Goal: Information Seeking & Learning: Learn about a topic

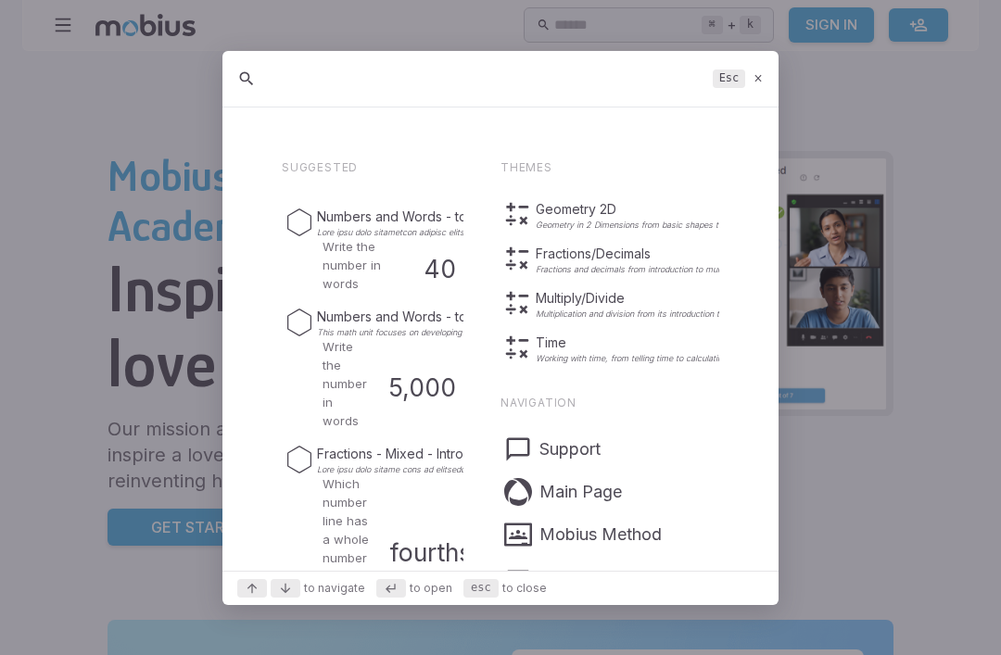
click at [101, 197] on div at bounding box center [500, 327] width 1001 height 655
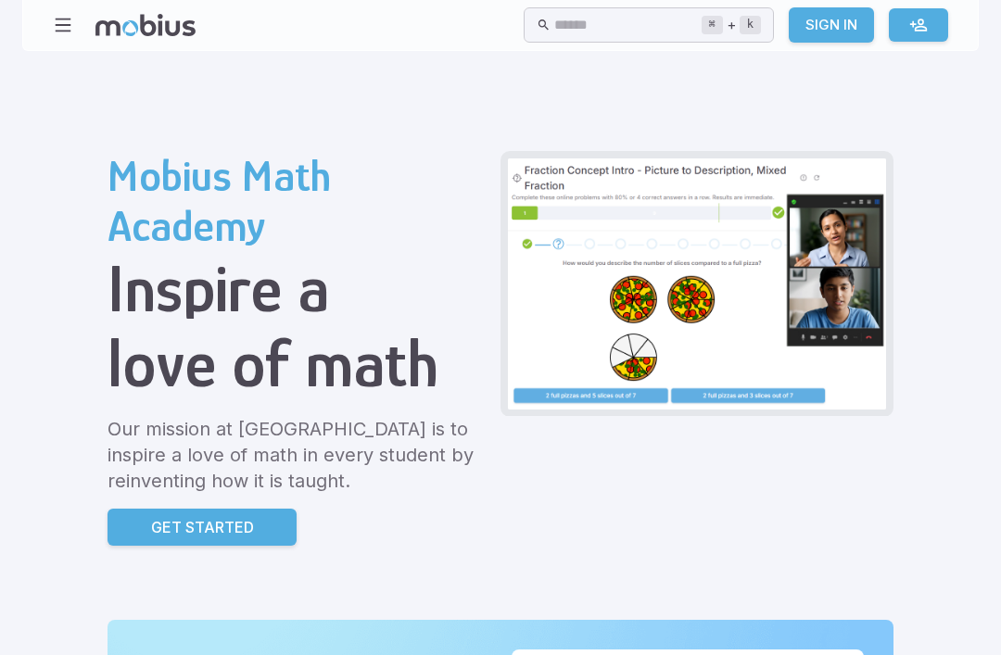
click at [66, 26] on icon "button" at bounding box center [63, 25] width 20 height 20
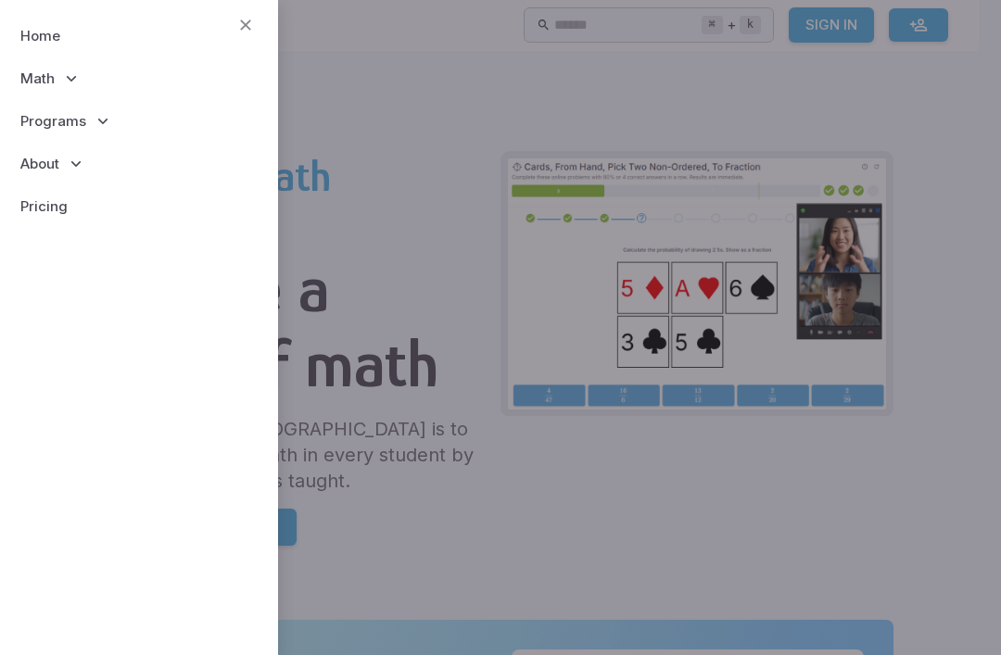
click at [46, 85] on span "Math" at bounding box center [37, 79] width 34 height 20
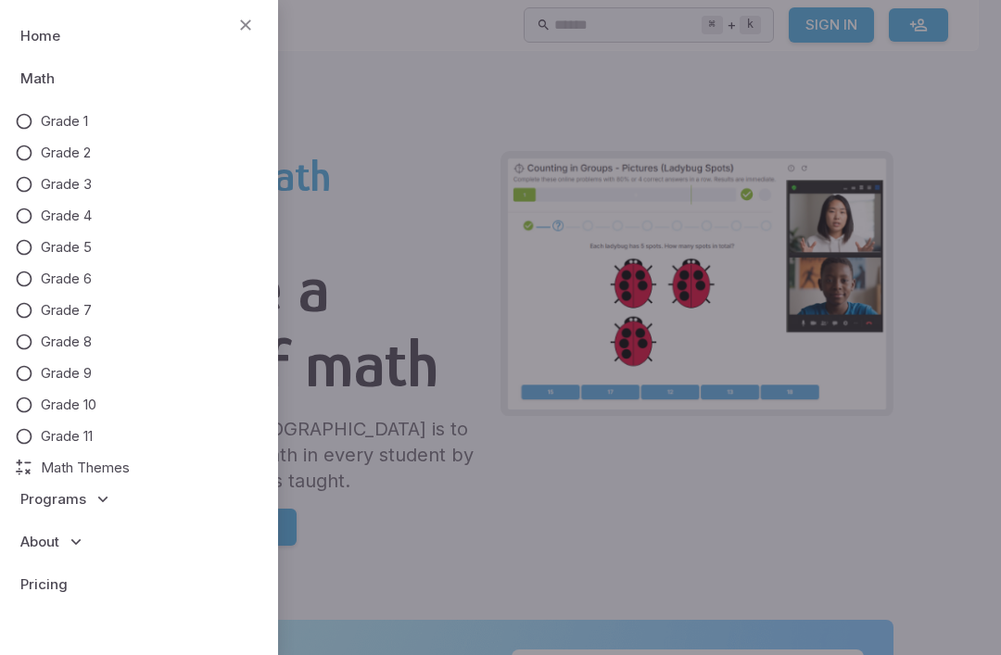
click at [66, 308] on span "Grade 7" at bounding box center [66, 310] width 51 height 20
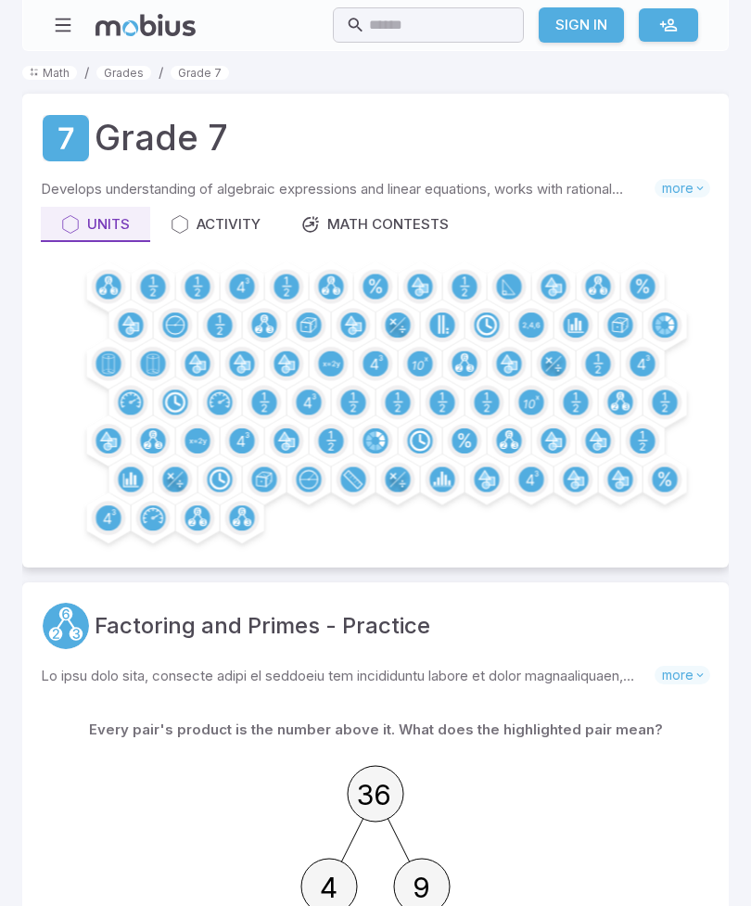
click at [196, 222] on div "Activity" at bounding box center [216, 224] width 90 height 20
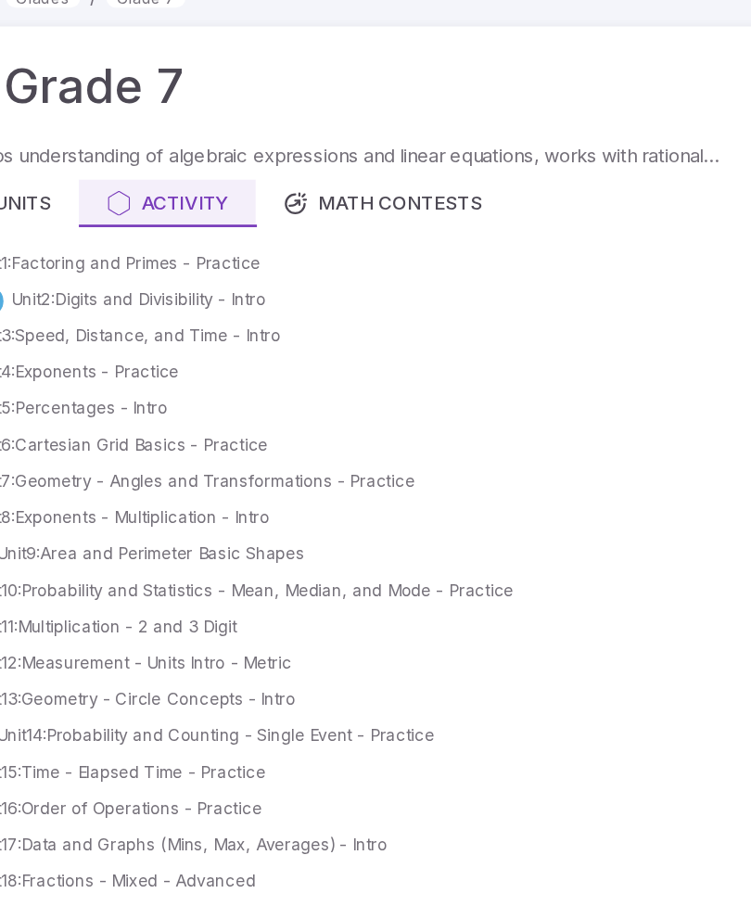
click at [184, 312] on link "Unit 3 : Speed, Distance, and Time - Intro" at bounding box center [184, 321] width 229 height 19
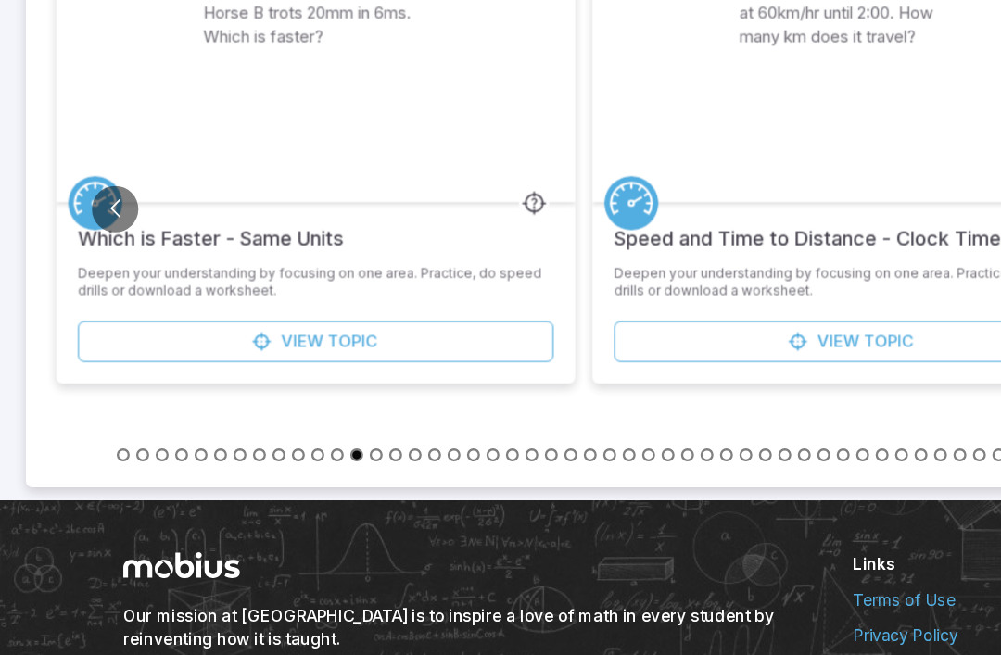
scroll to position [626, 0]
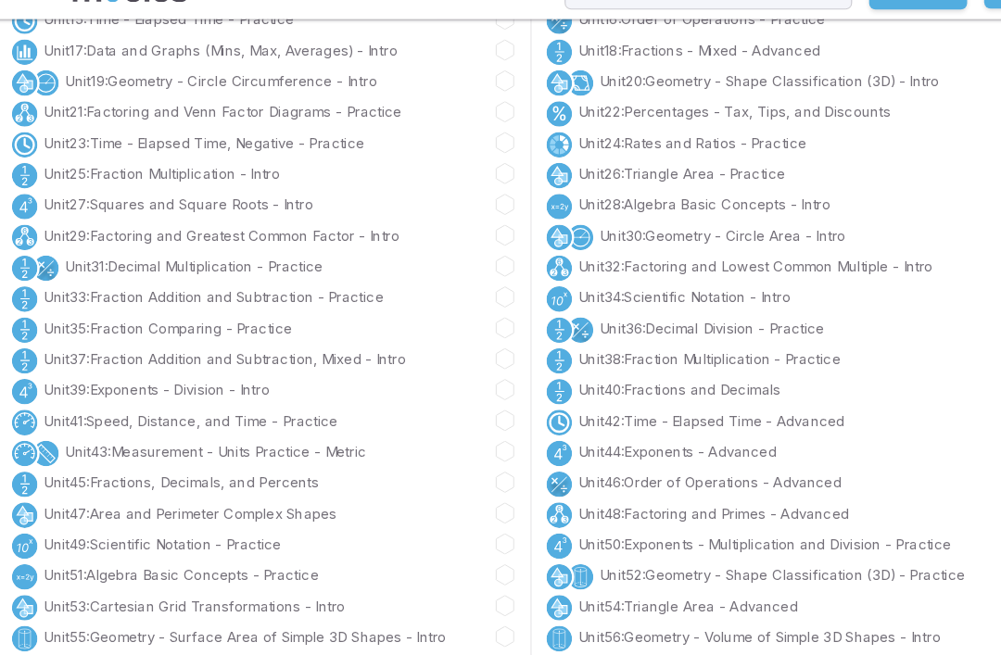
scroll to position [427, 0]
click at [178, 202] on link "Unit 27 : Squares and Square Roots - Intro" at bounding box center [187, 211] width 235 height 19
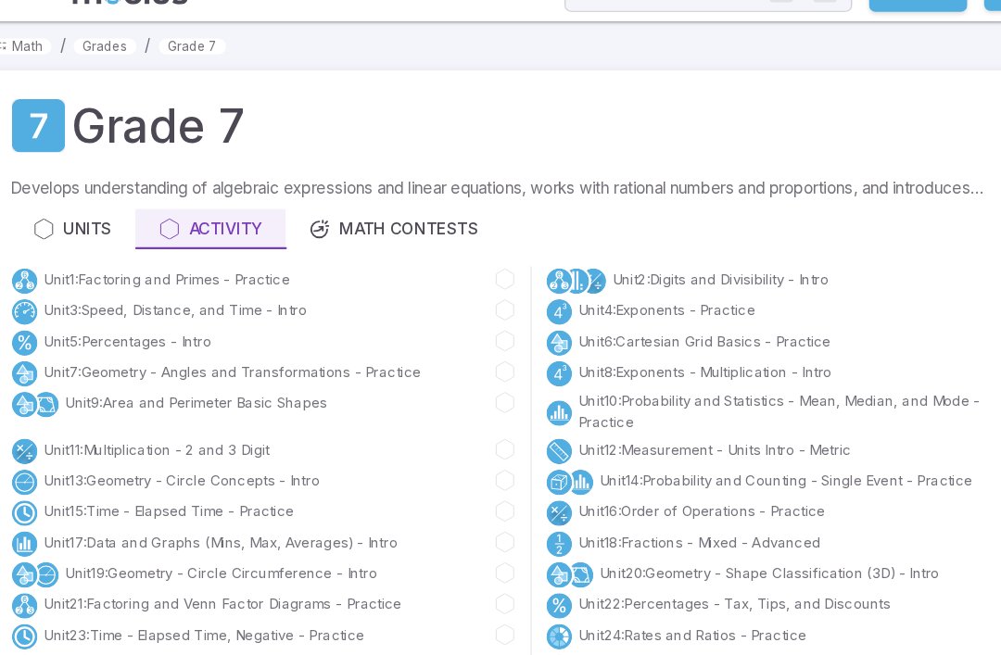
click at [129, 320] on link "Unit 5 : Percentages - Intro" at bounding box center [143, 329] width 146 height 19
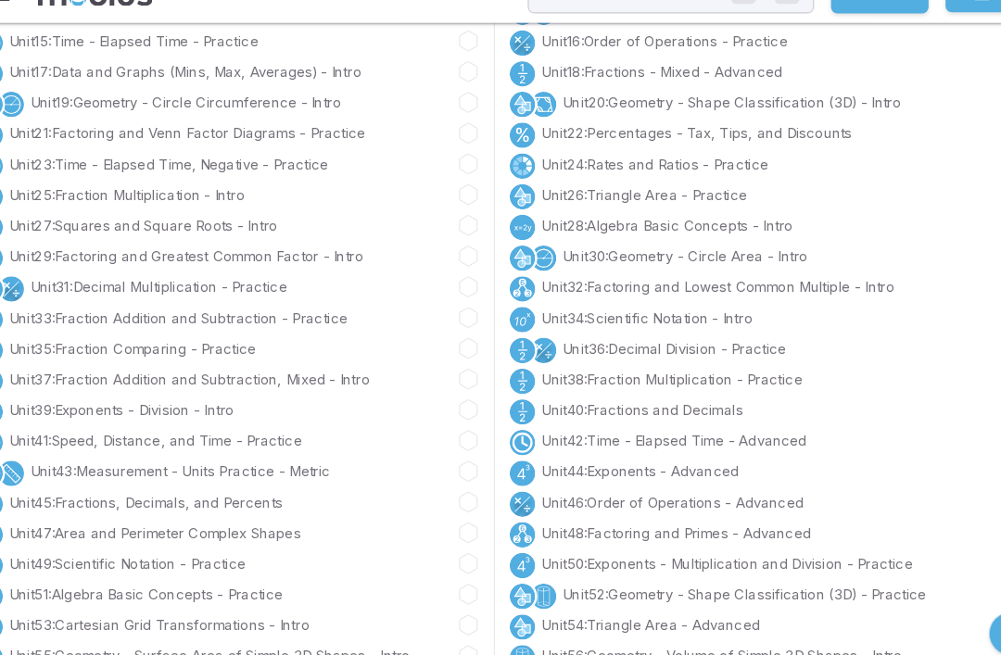
scroll to position [413, 0]
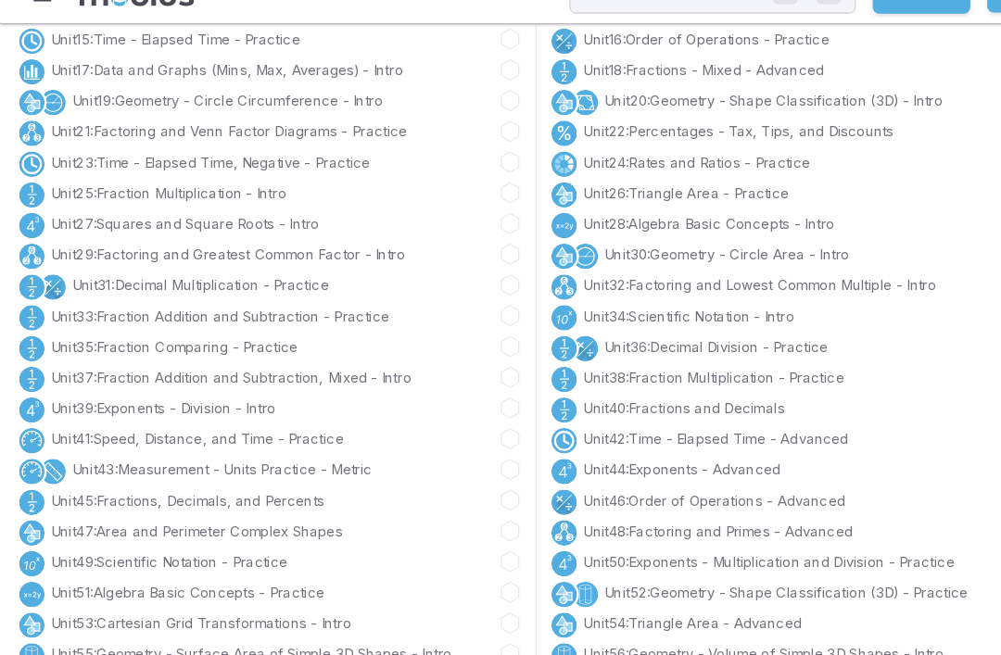
click at [158, 459] on link "Unit 45 : Fractions, Decimals, and Percents" at bounding box center [189, 468] width 239 height 19
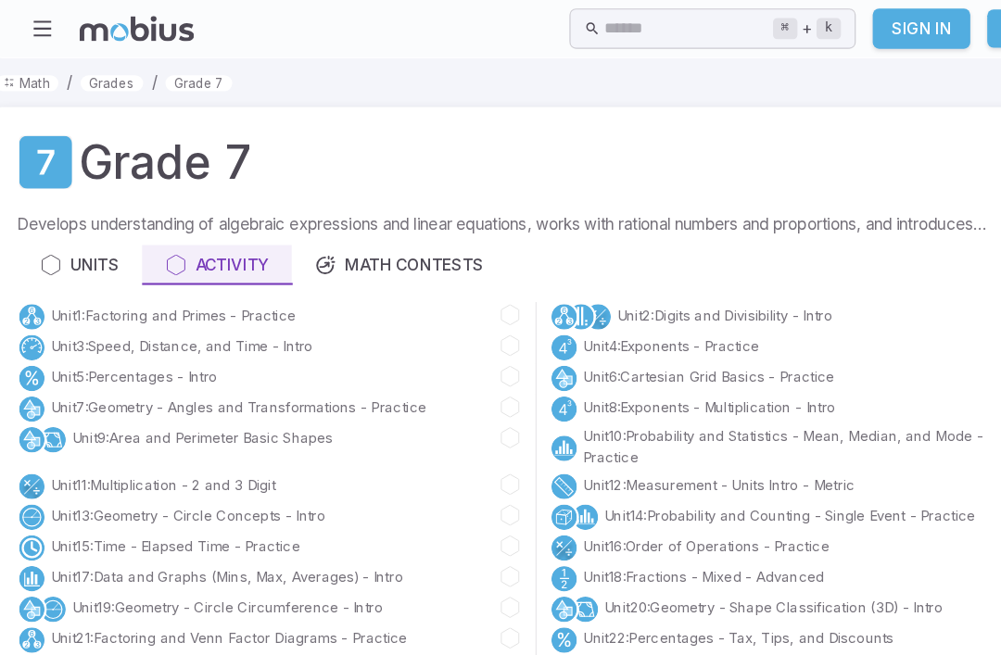
click at [162, 472] on link "Unit 15 : Time - Elapsed Time - Practice" at bounding box center [179, 477] width 218 height 19
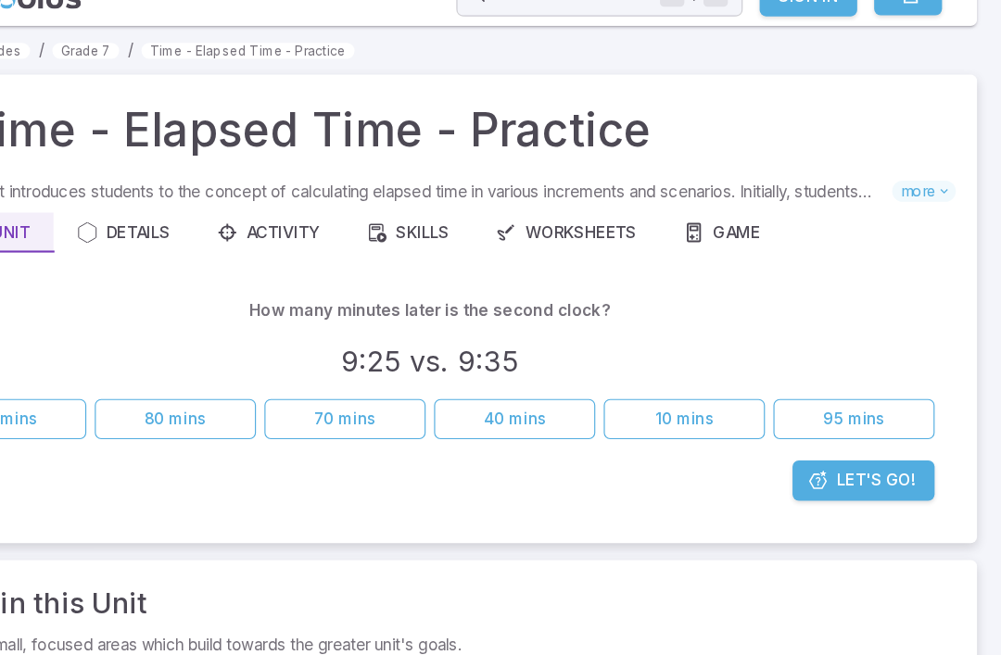
click at [857, 438] on span "Let's Go!" at bounding box center [891, 448] width 69 height 20
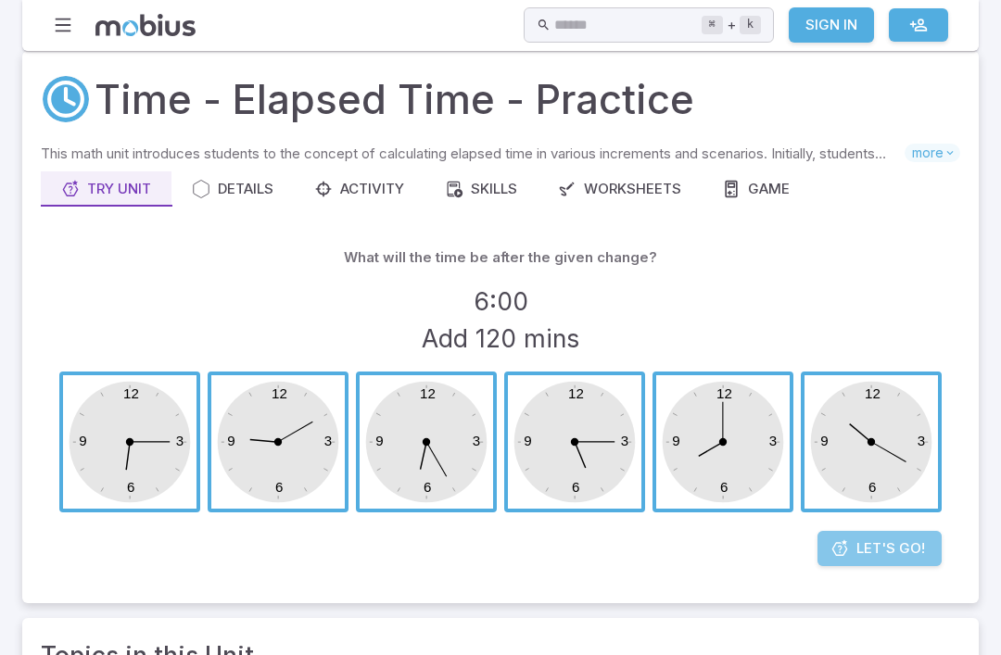
scroll to position [43, 0]
click at [875, 553] on span "Let's Go!" at bounding box center [891, 549] width 69 height 20
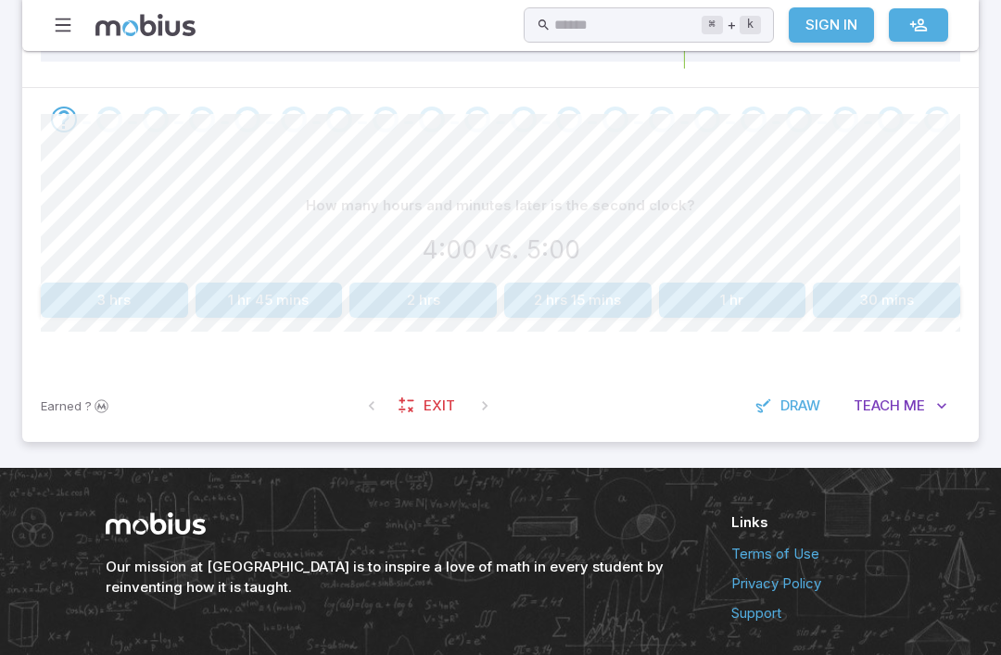
scroll to position [367, 0]
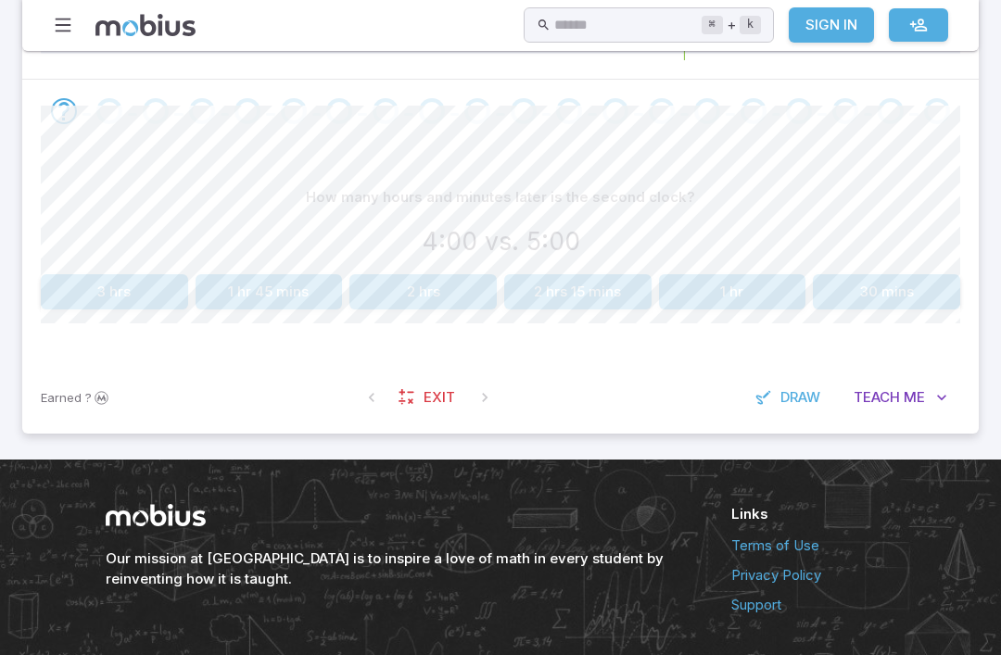
click at [939, 388] on icon "button" at bounding box center [942, 397] width 19 height 19
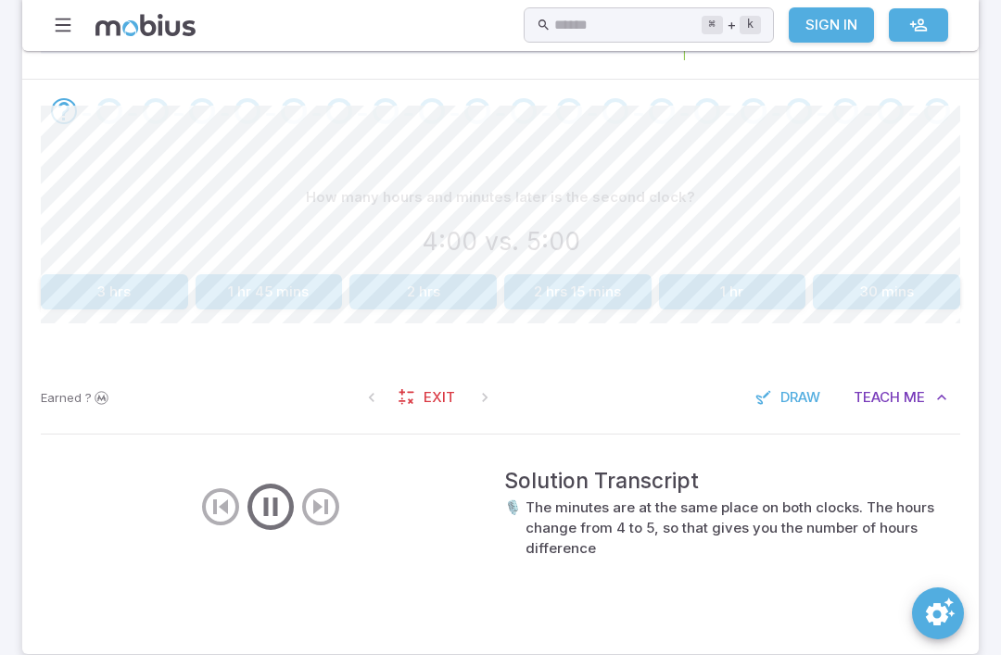
click at [940, 402] on icon "button" at bounding box center [942, 397] width 19 height 19
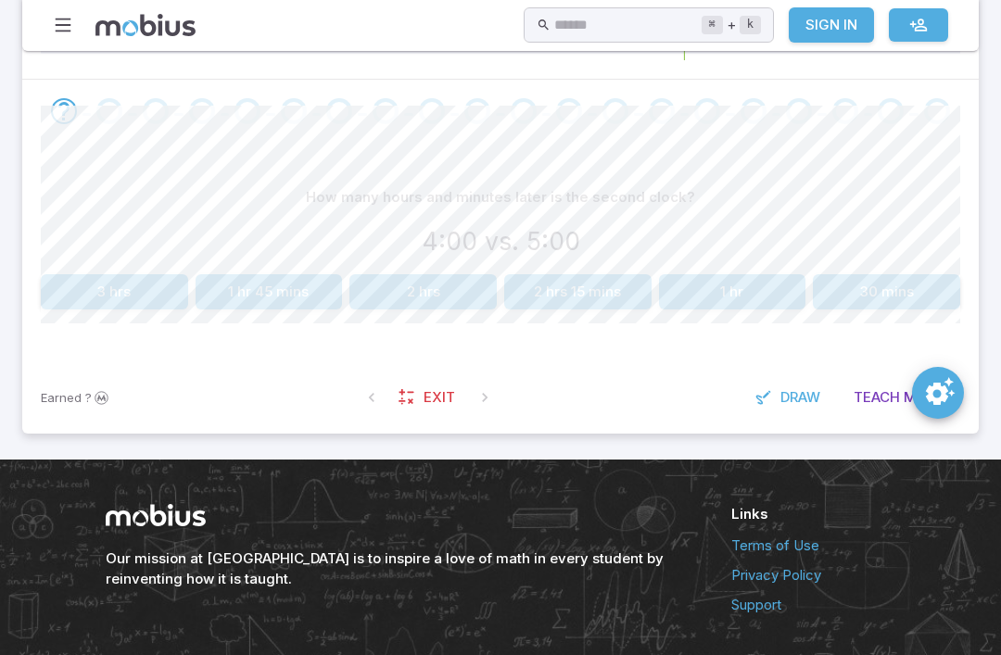
click at [962, 343] on div "How many hours and minutes later is the second clock? 4:00 vs. 5:00 3 hrs 1 hr …" at bounding box center [500, 252] width 957 height 219
click at [921, 395] on span "Me" at bounding box center [914, 397] width 21 height 20
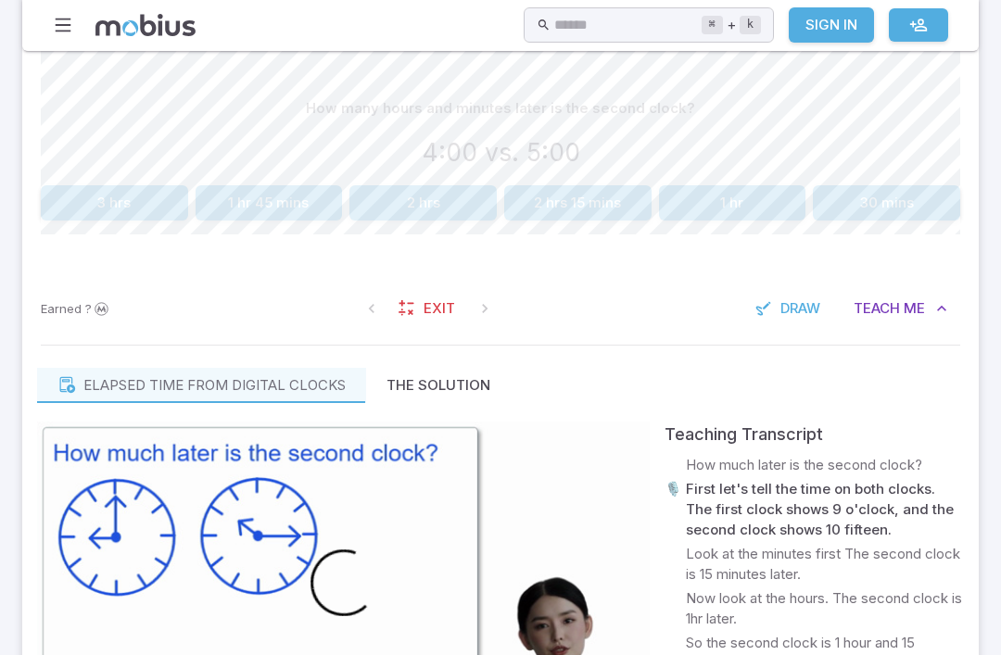
scroll to position [741, 0]
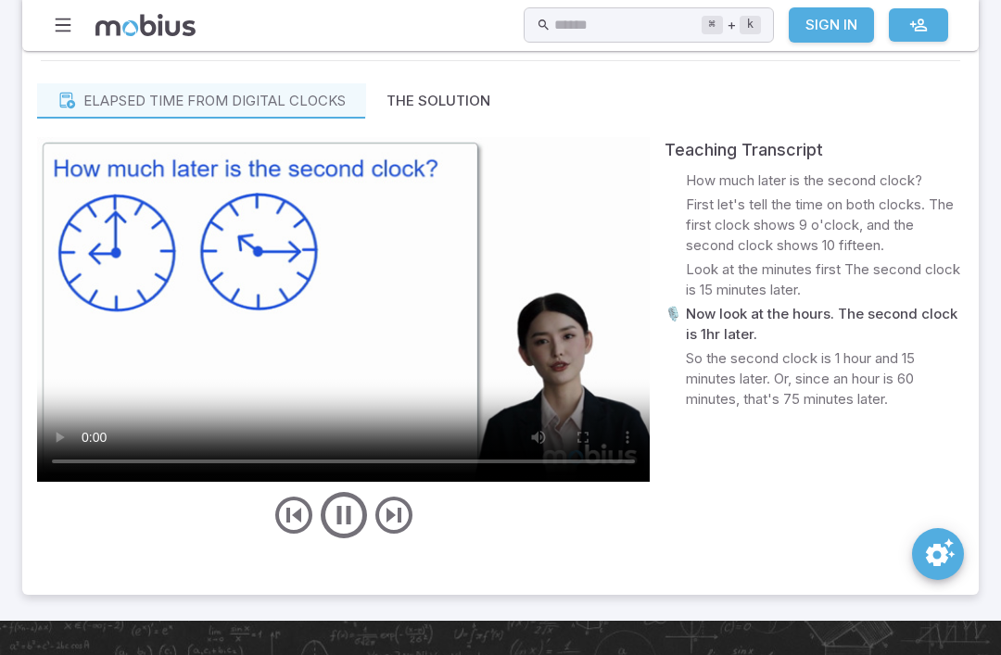
click at [516, 343] on video at bounding box center [343, 309] width 613 height 345
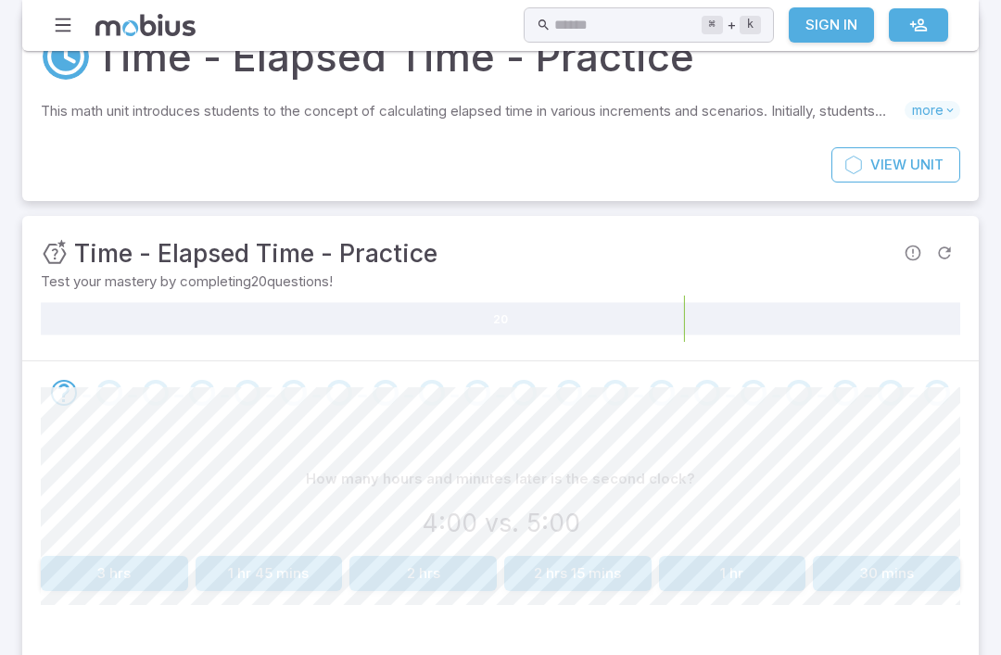
scroll to position [0, 0]
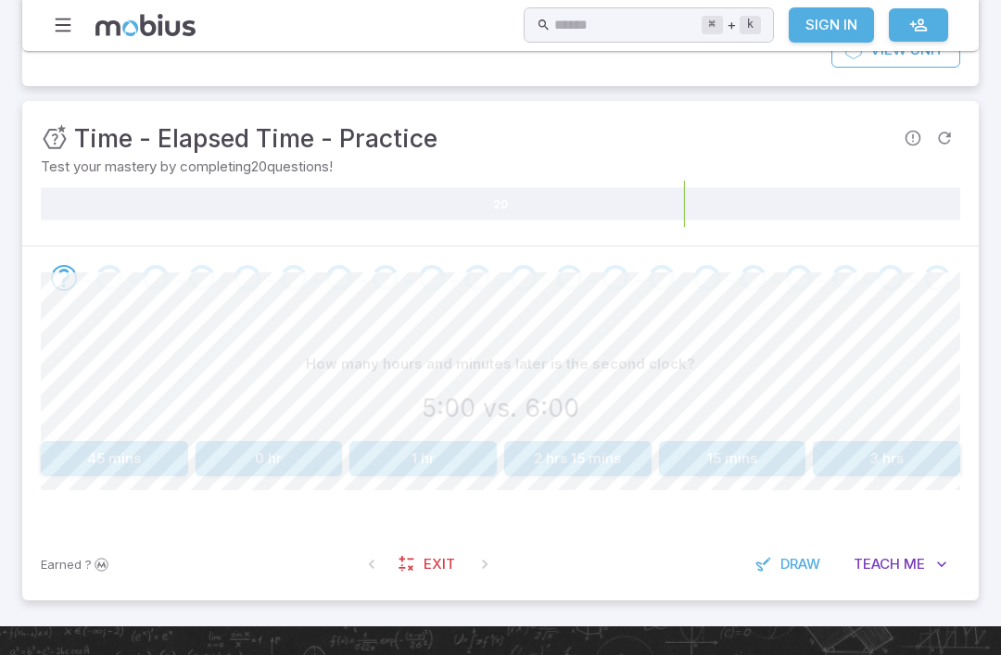
scroll to position [207, 0]
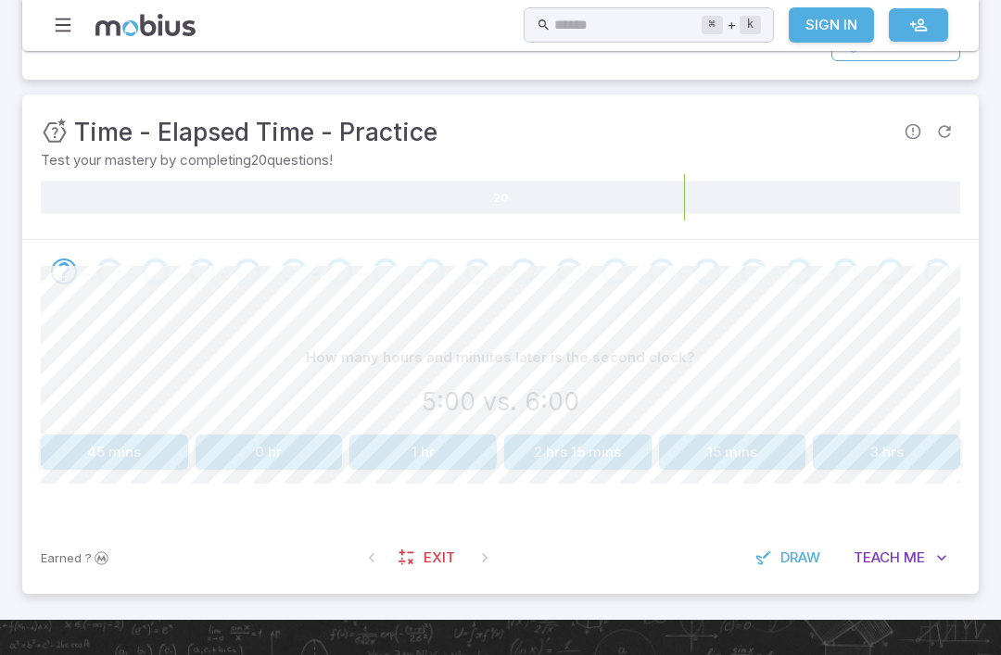
click at [400, 442] on button "1 hr" at bounding box center [422, 452] width 147 height 35
click at [409, 454] on button "2 hrs" at bounding box center [422, 452] width 147 height 35
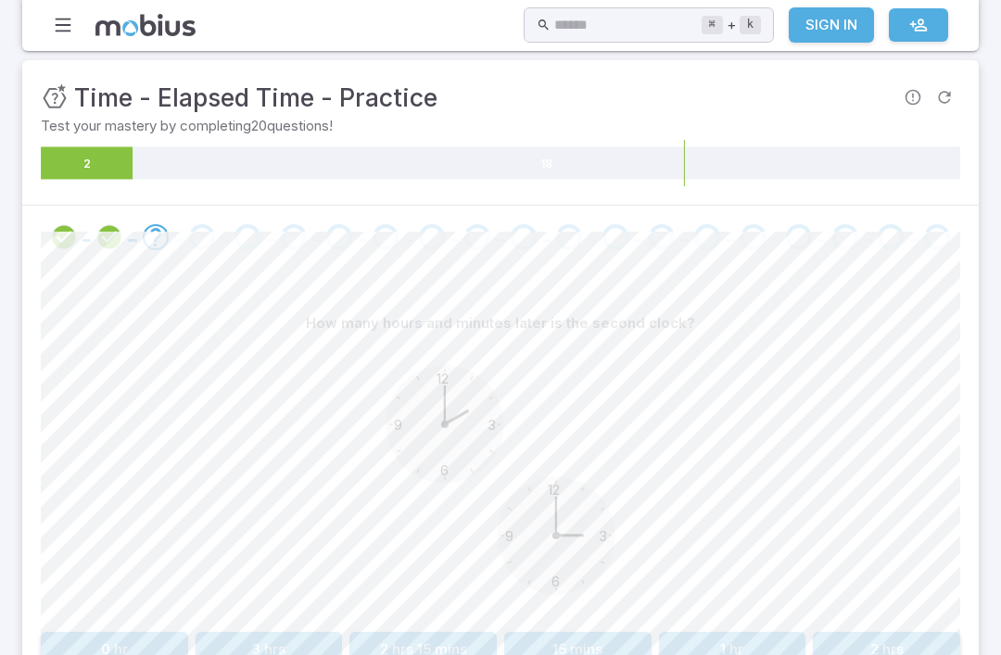
scroll to position [240, 0]
click at [762, 578] on div "12 6 3 9 12 6 3 9" at bounding box center [501, 484] width 920 height 284
click at [736, 654] on button "1 hr" at bounding box center [732, 650] width 147 height 35
click at [834, 654] on button "1 hr" at bounding box center [886, 650] width 147 height 35
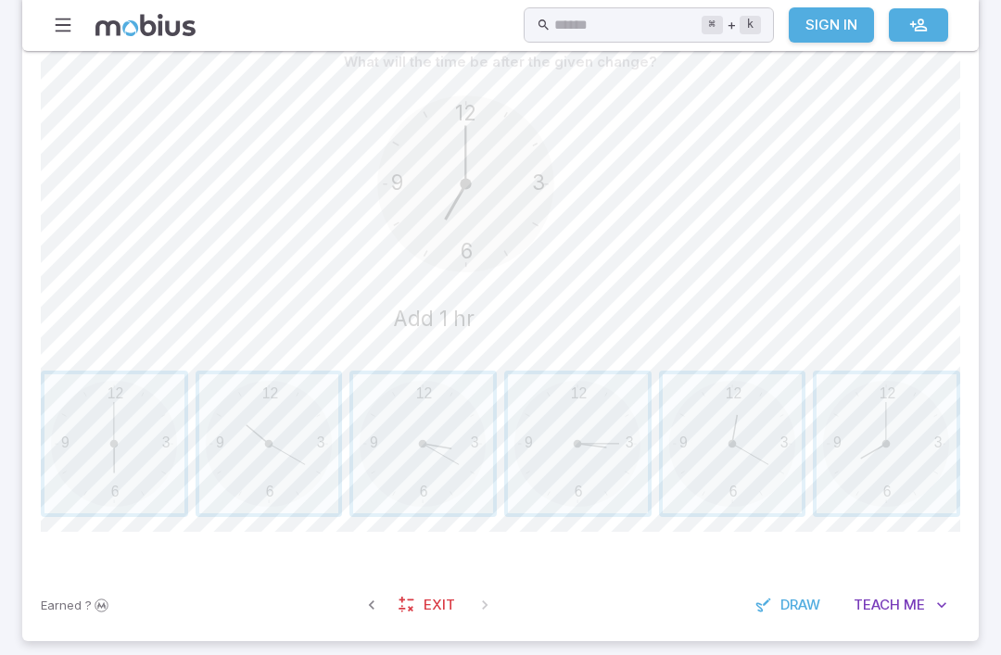
scroll to position [502, 0]
click at [892, 430] on span "button" at bounding box center [887, 445] width 140 height 140
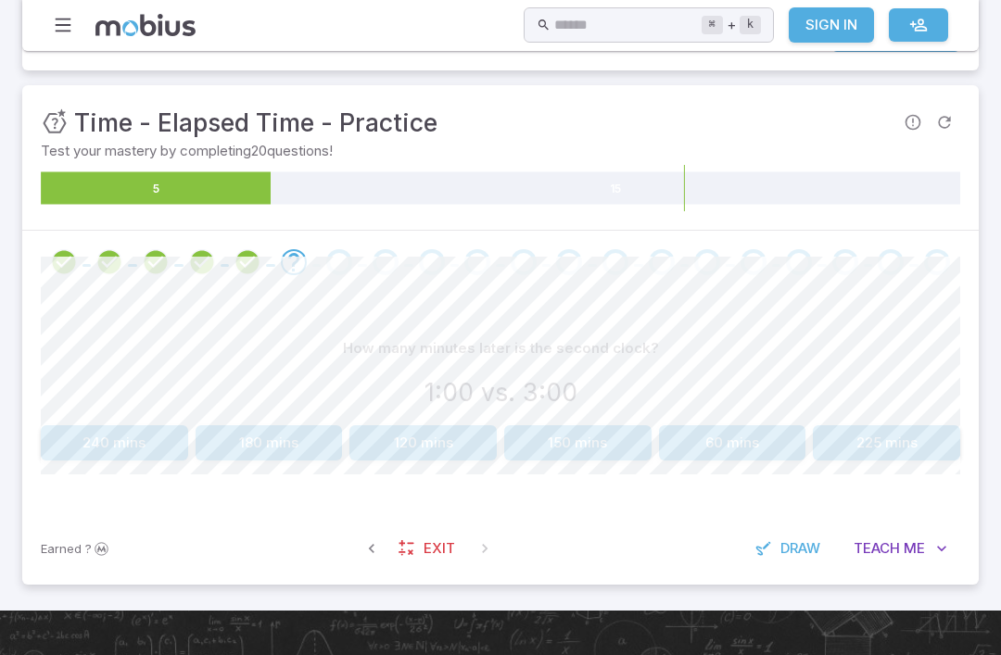
scroll to position [216, 0]
click at [739, 437] on button "60 mins" at bounding box center [732, 442] width 147 height 35
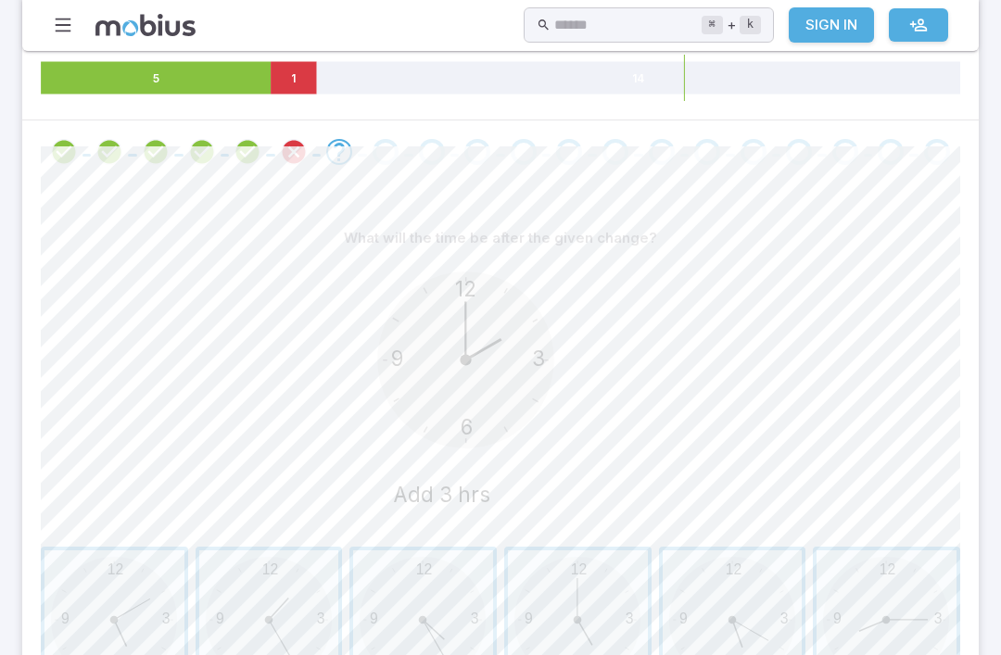
scroll to position [338, 0]
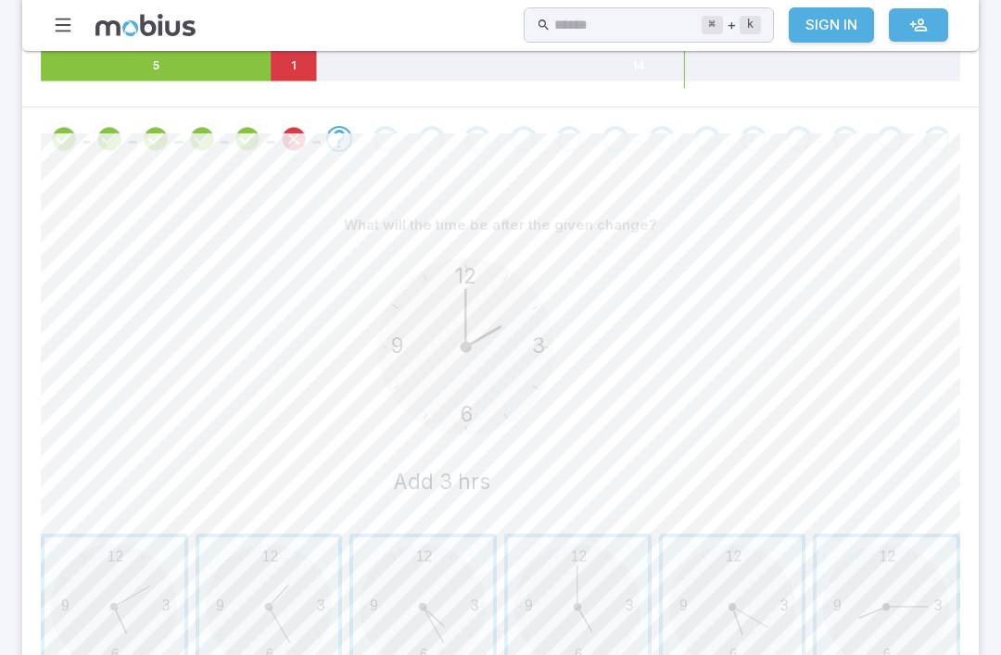
click at [562, 630] on span "button" at bounding box center [578, 609] width 140 height 140
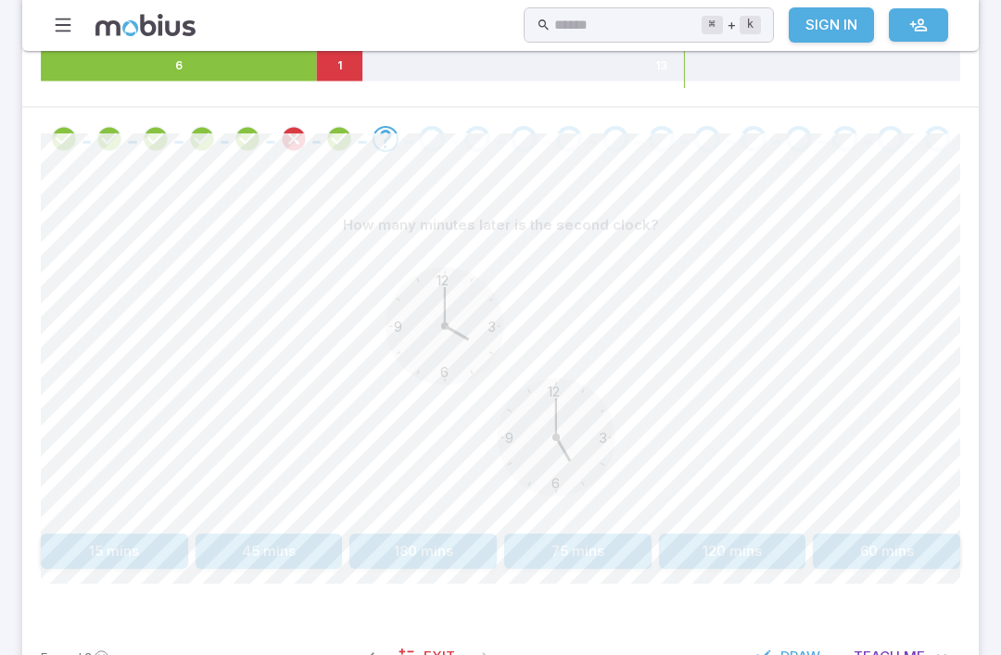
click at [870, 552] on button "60 mins" at bounding box center [886, 551] width 147 height 35
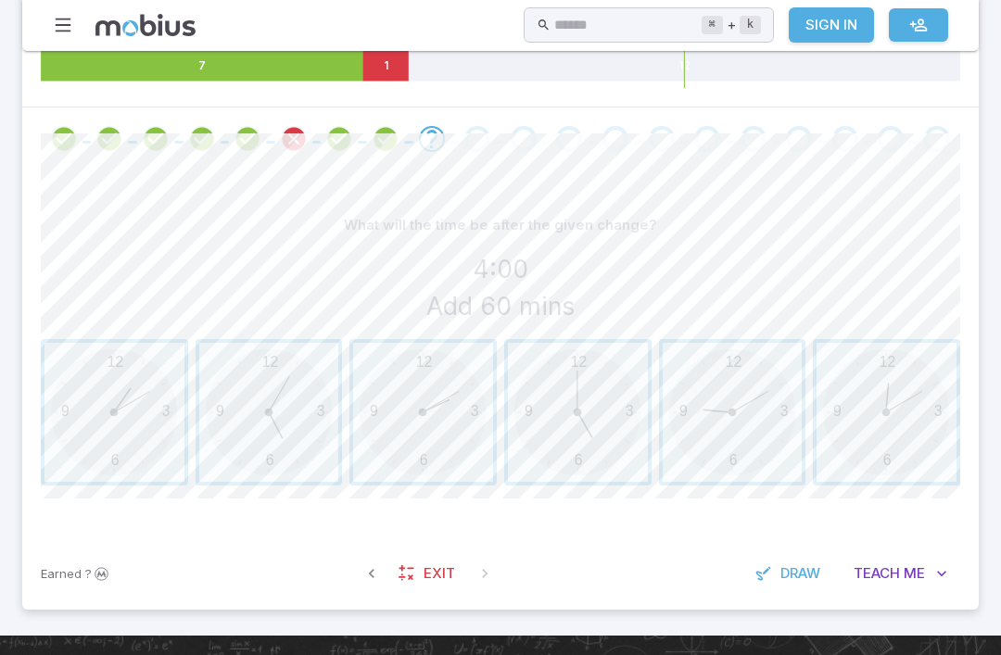
click at [567, 441] on span "button" at bounding box center [578, 413] width 140 height 140
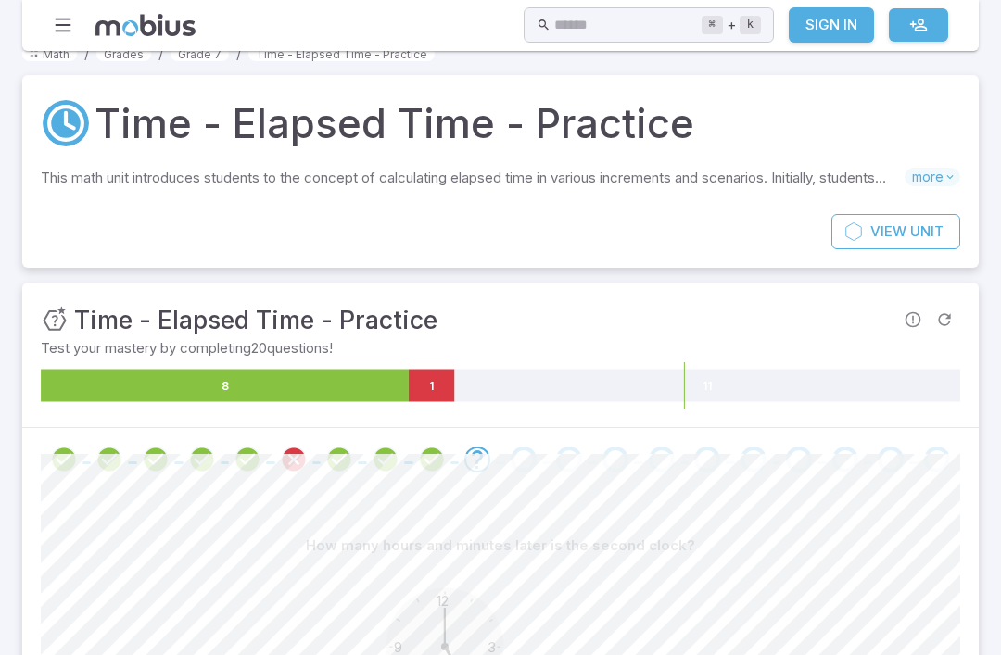
scroll to position [0, 0]
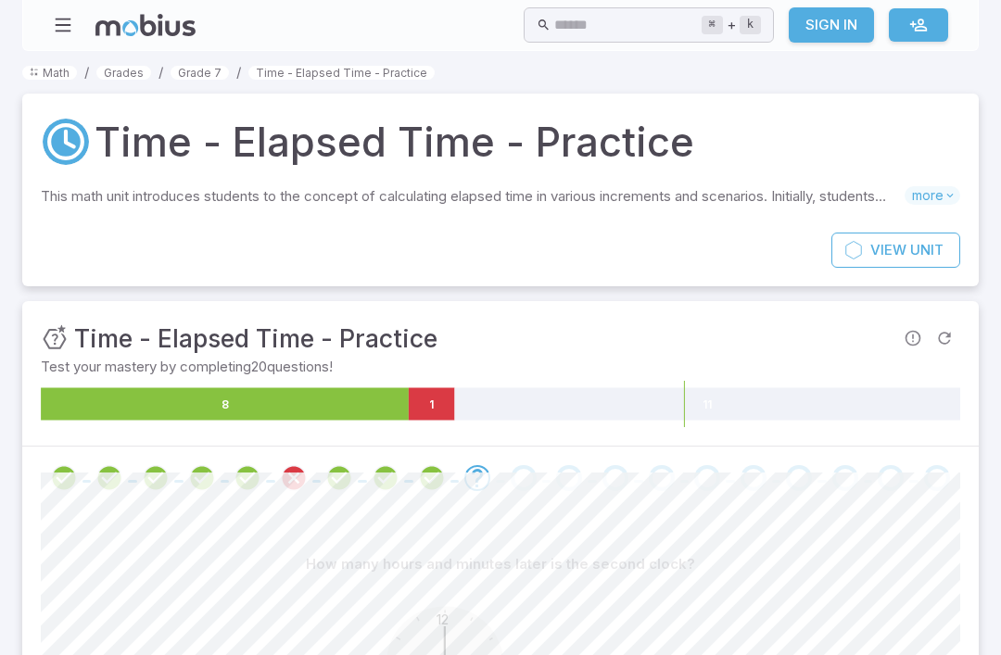
click at [63, 22] on icon "button" at bounding box center [63, 25] width 20 height 20
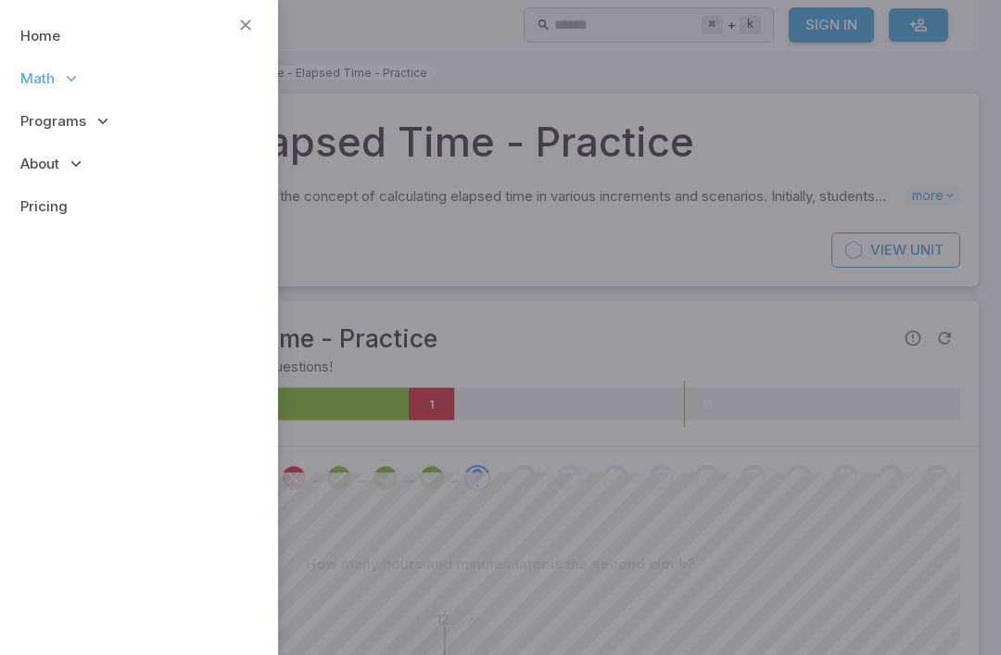
click at [32, 80] on span "Math" at bounding box center [37, 79] width 34 height 20
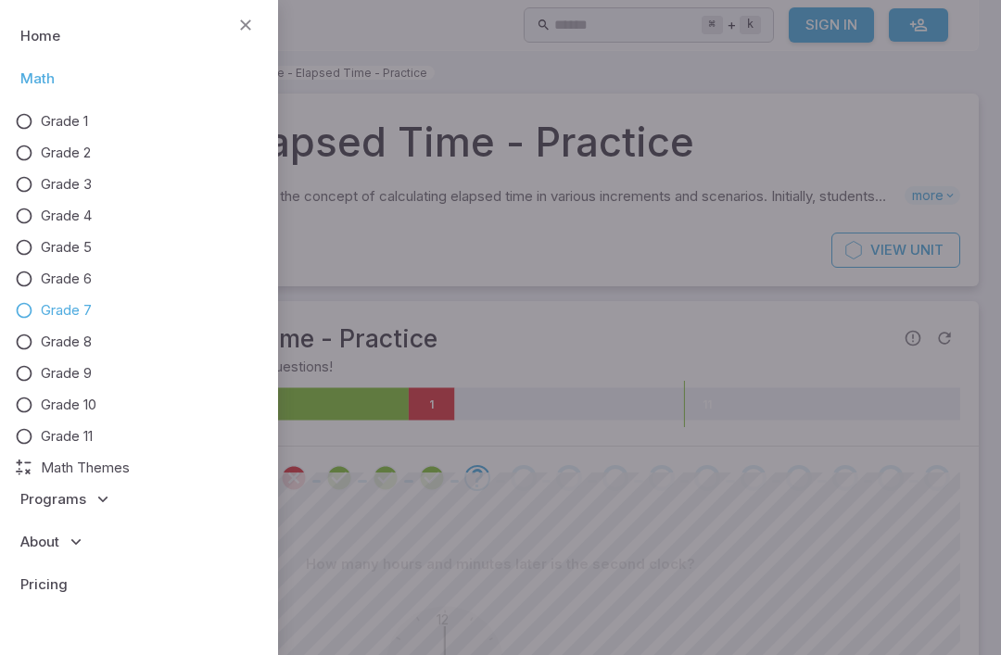
click at [53, 319] on span "Grade 7" at bounding box center [66, 310] width 51 height 20
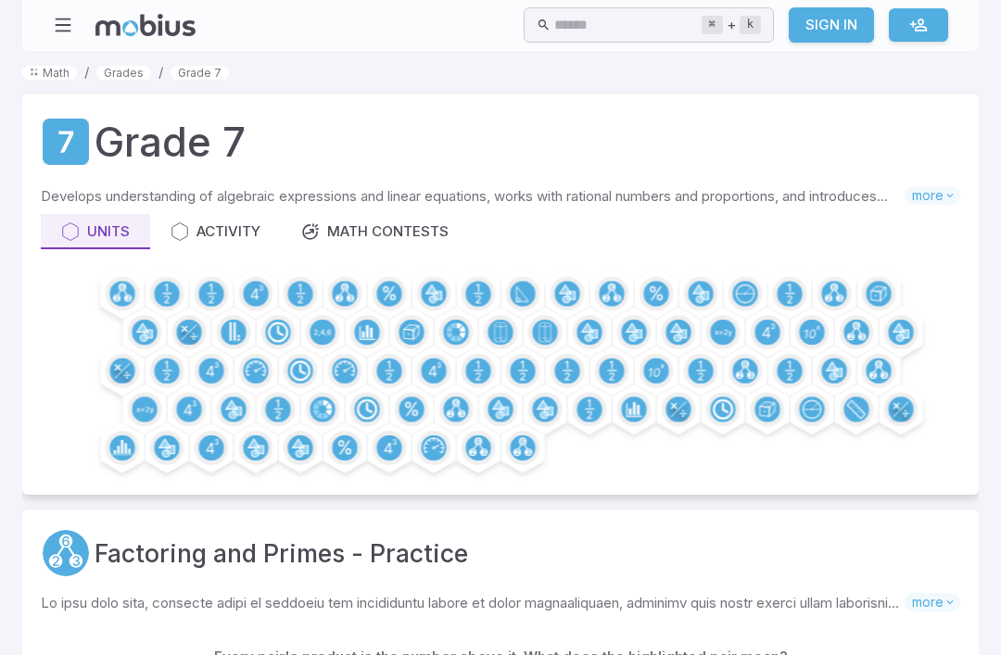
click at [209, 231] on div "Activity" at bounding box center [216, 232] width 90 height 20
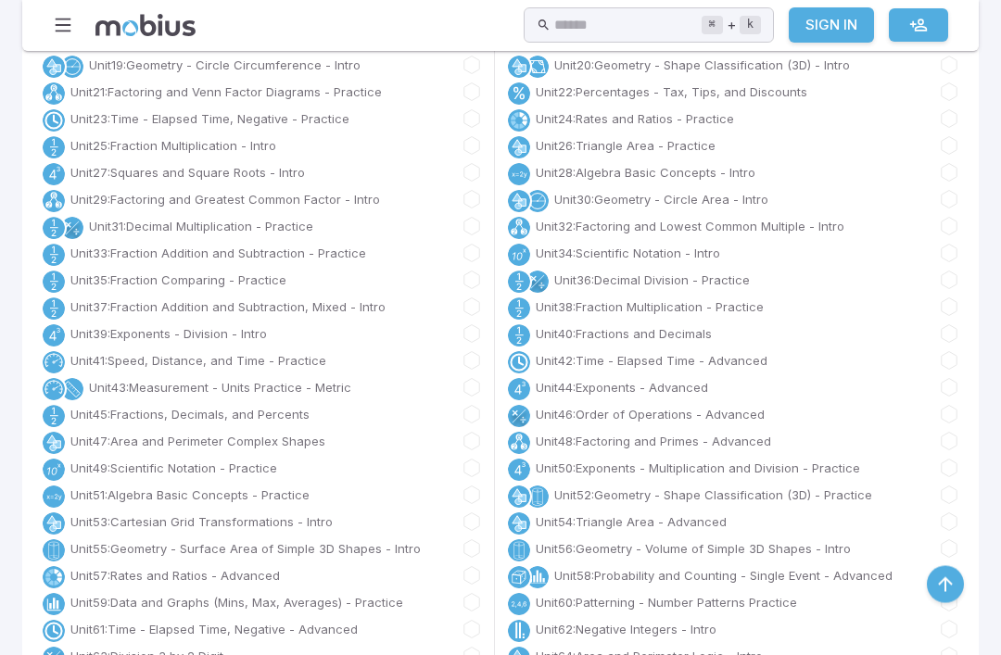
scroll to position [466, 0]
click at [159, 495] on link "Unit 51 : Algebra Basic Concepts - Practice" at bounding box center [189, 495] width 239 height 19
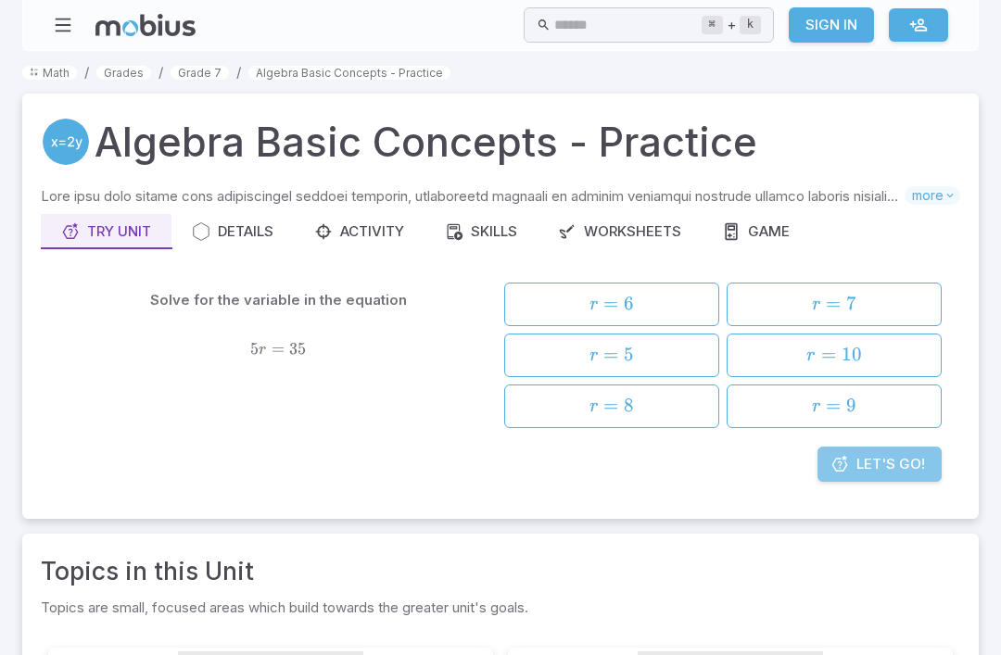
click at [871, 460] on span "Let's Go!" at bounding box center [891, 464] width 69 height 20
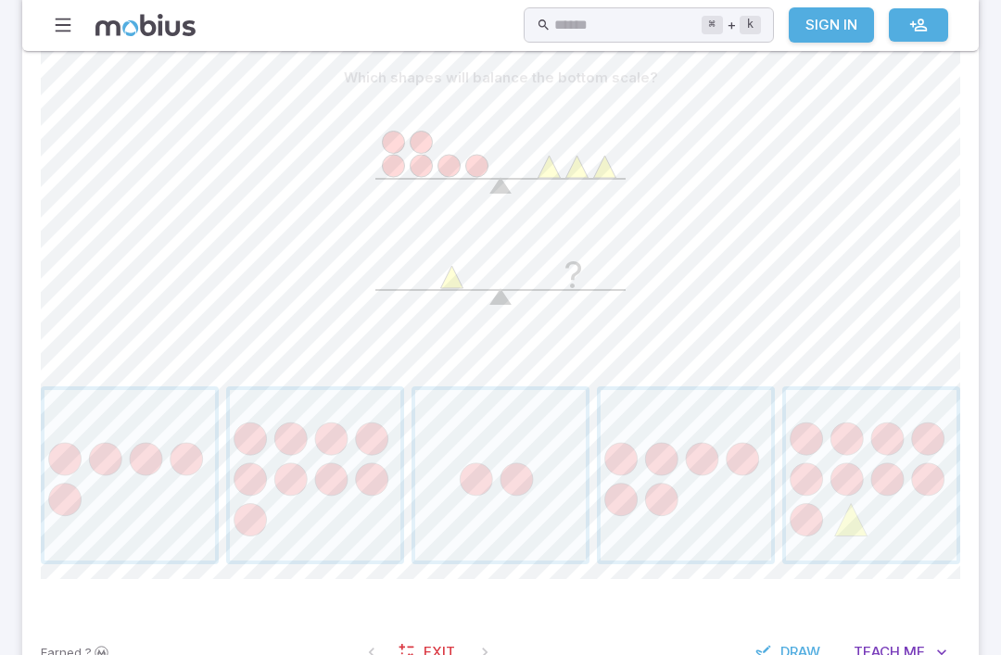
scroll to position [488, 0]
click at [889, 651] on span "Teach" at bounding box center [877, 651] width 46 height 20
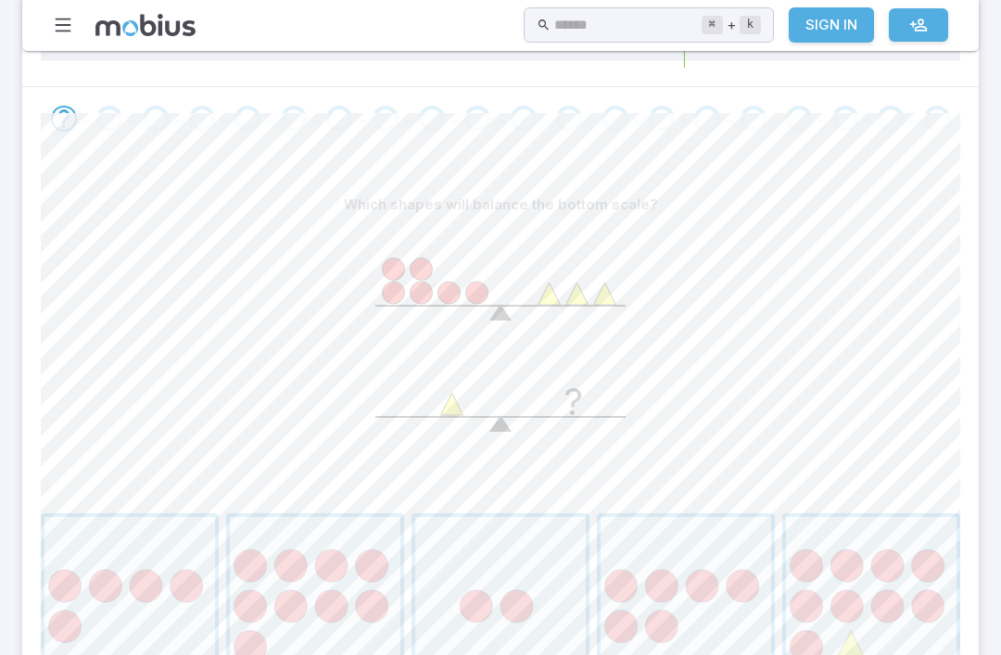
scroll to position [382, 0]
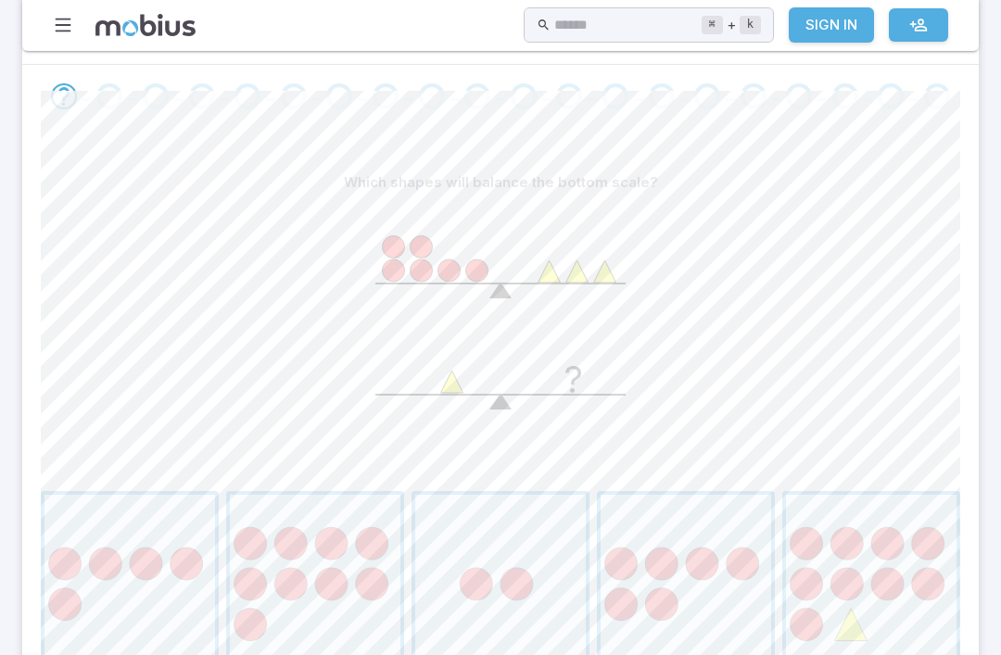
click at [850, 633] on span "button" at bounding box center [871, 580] width 171 height 171
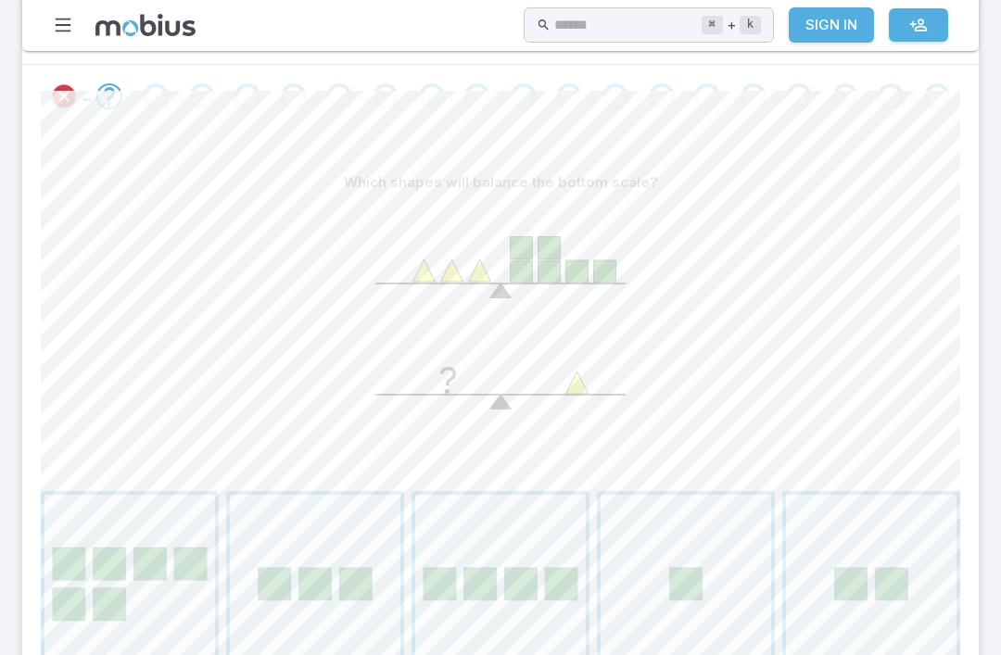
click at [312, 578] on span "button" at bounding box center [315, 580] width 171 height 171
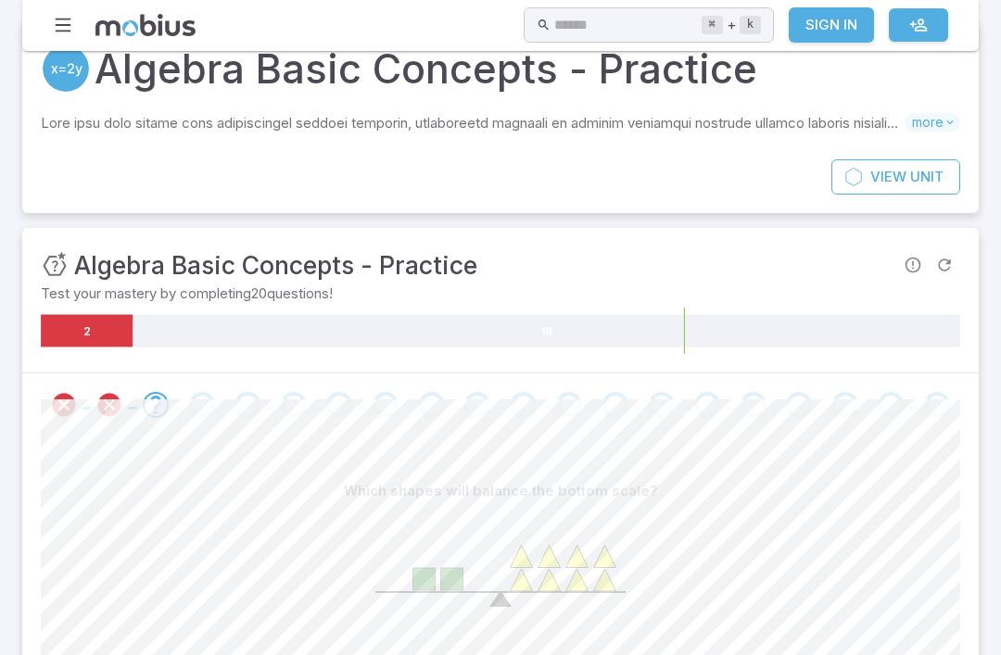
scroll to position [0, 0]
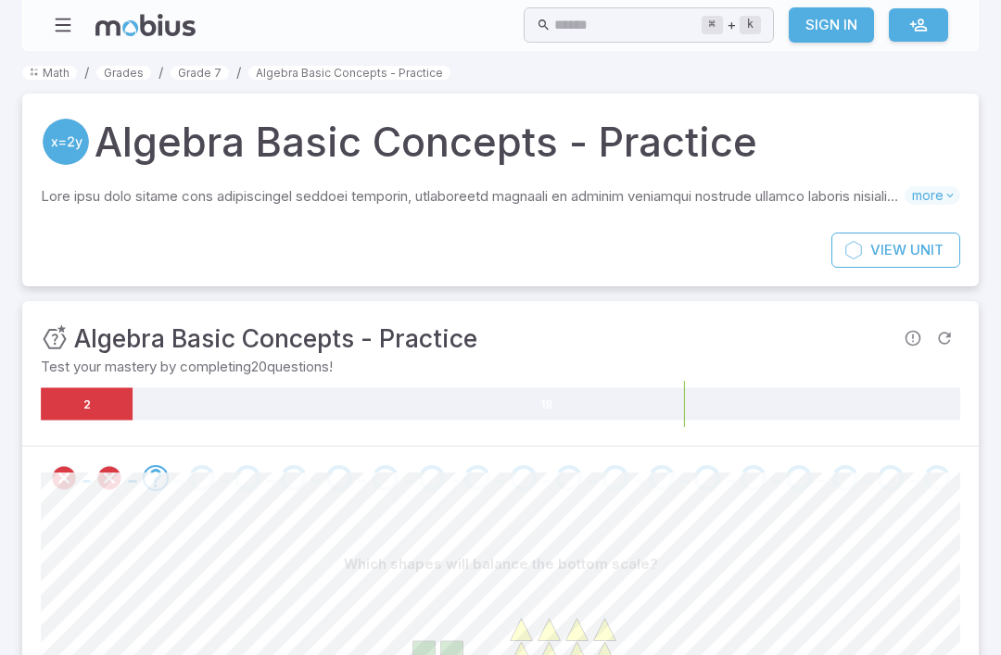
click at [921, 200] on span "more" at bounding box center [933, 195] width 56 height 19
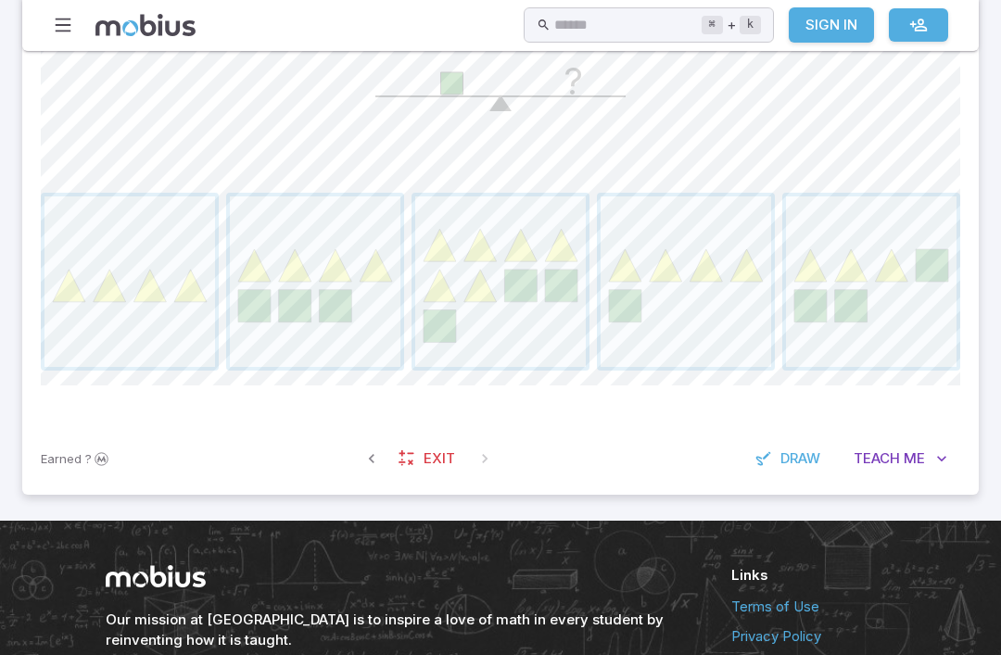
scroll to position [982, 0]
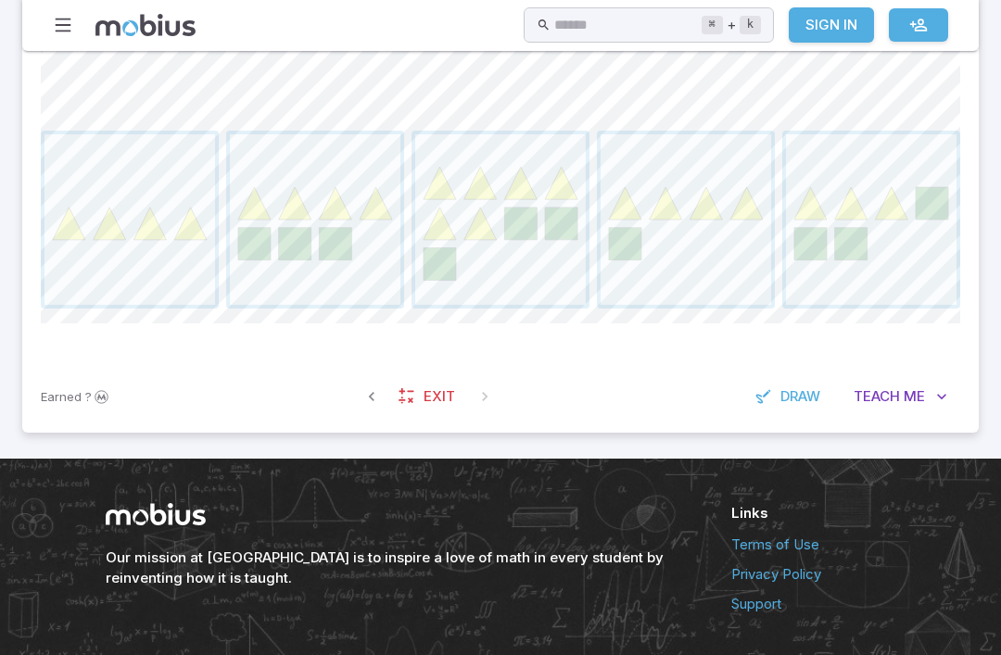
click at [887, 399] on span "Teach" at bounding box center [877, 397] width 46 height 20
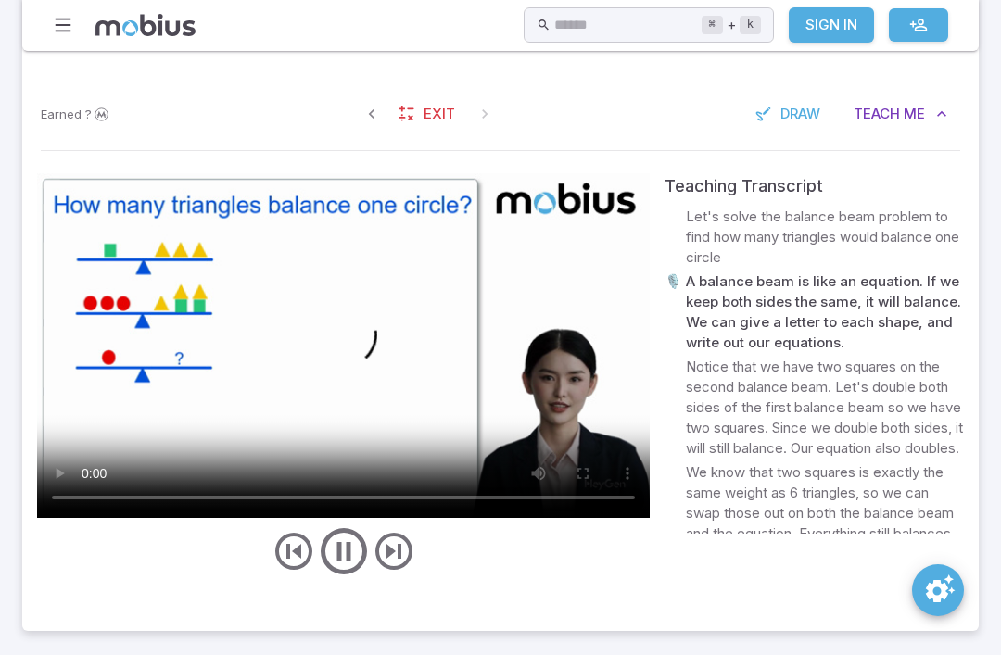
scroll to position [1258, 0]
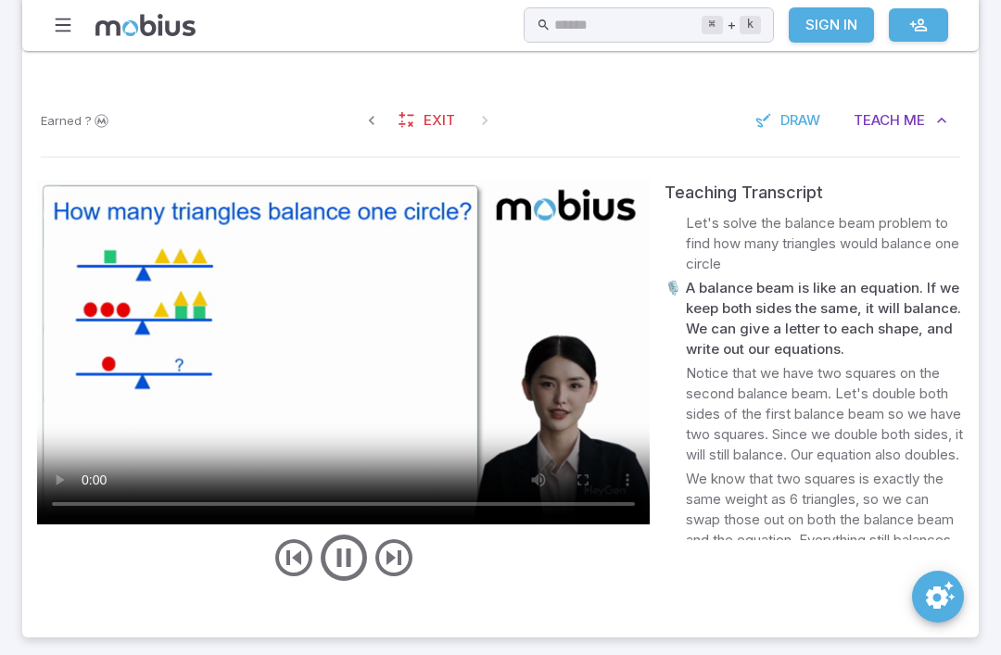
click at [340, 582] on icon "play/pause/restart" at bounding box center [344, 558] width 56 height 56
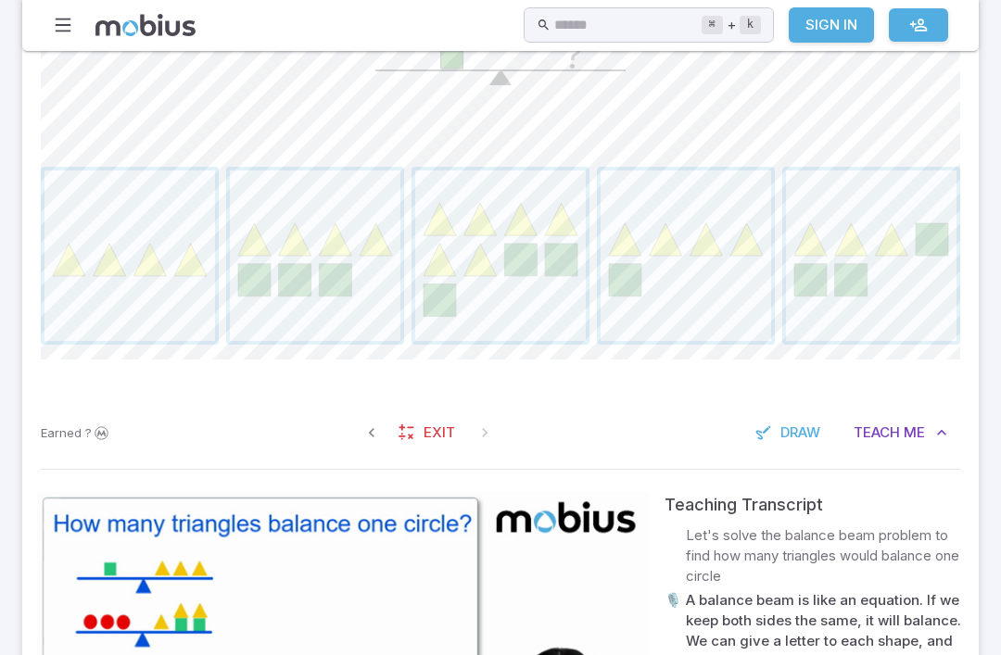
scroll to position [944, 0]
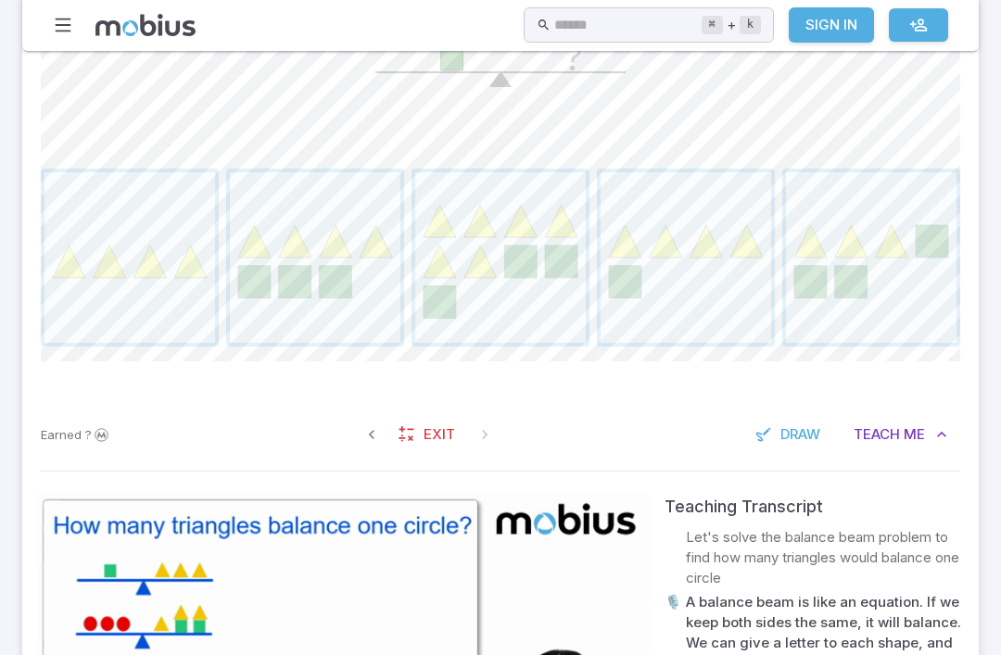
click at [784, 437] on span "Draw" at bounding box center [801, 435] width 40 height 20
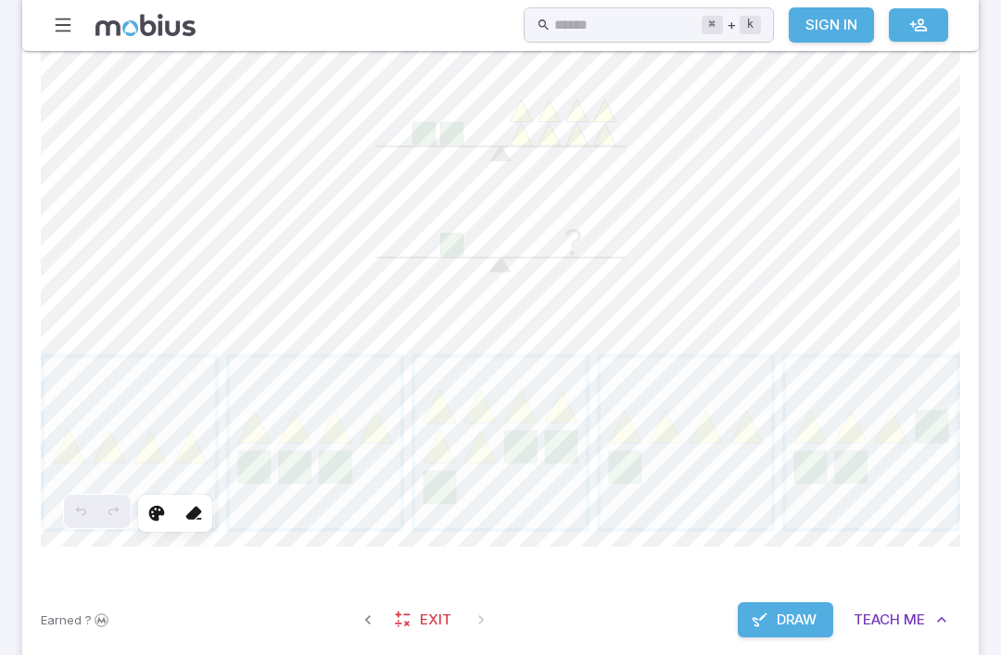
scroll to position [710, 0]
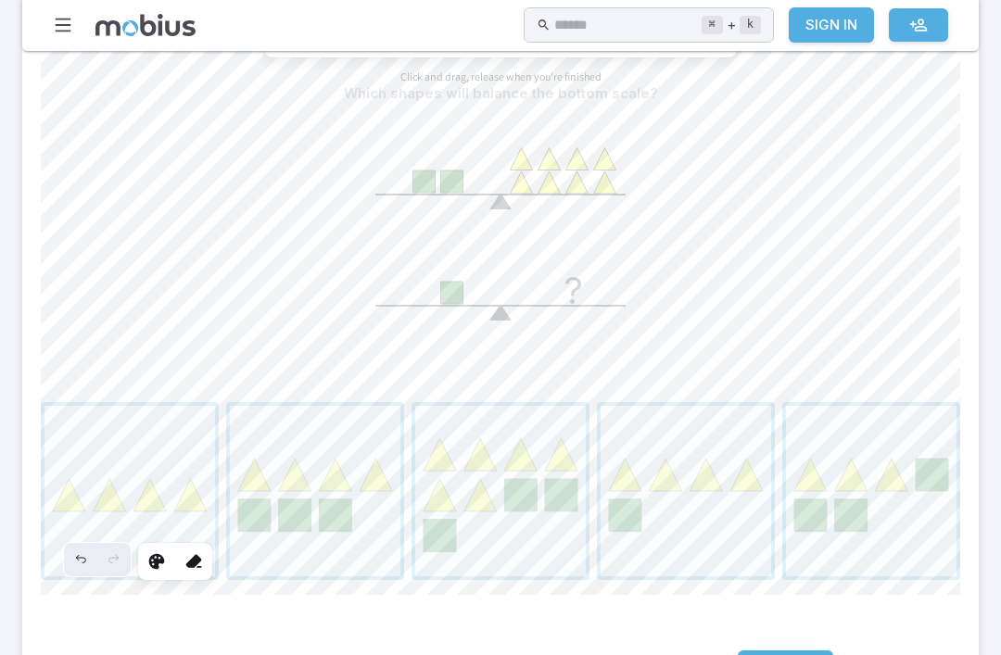
click at [154, 566] on icon at bounding box center [156, 561] width 19 height 19
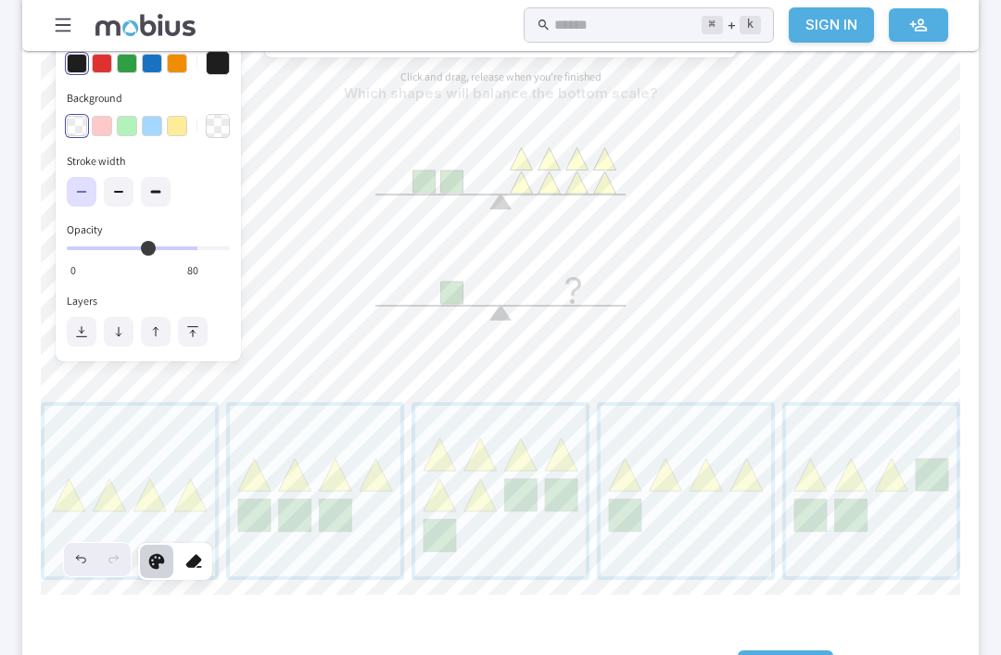
click at [188, 560] on icon at bounding box center [193, 561] width 19 height 19
click at [159, 558] on icon at bounding box center [156, 561] width 19 height 19
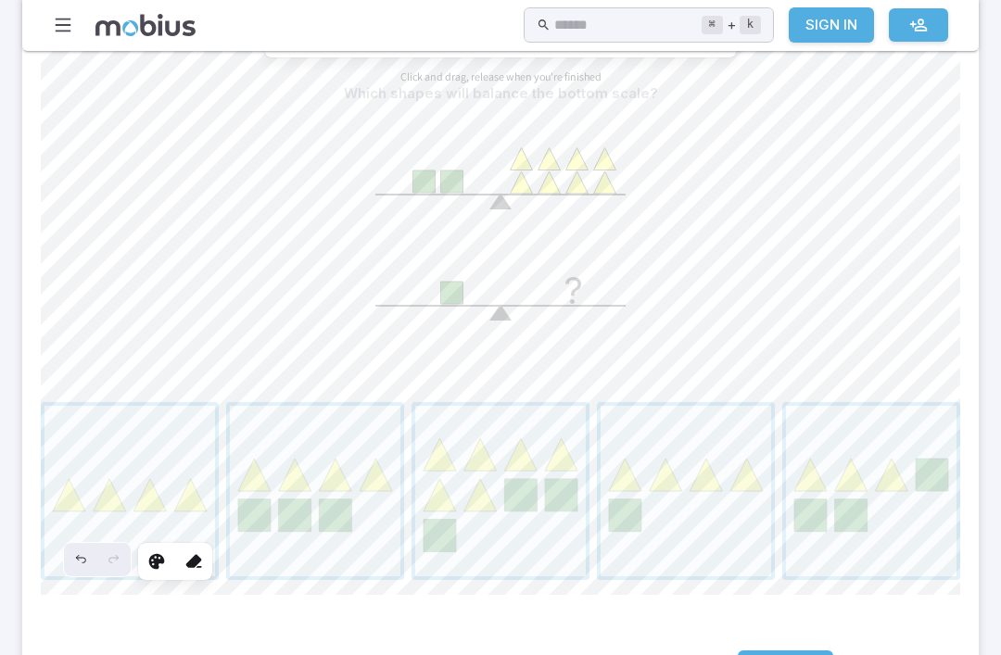
click at [201, 566] on icon at bounding box center [193, 561] width 19 height 19
click at [205, 556] on div at bounding box center [193, 561] width 33 height 33
click at [201, 545] on div at bounding box center [193, 561] width 33 height 33
click at [151, 563] on icon at bounding box center [156, 561] width 19 height 19
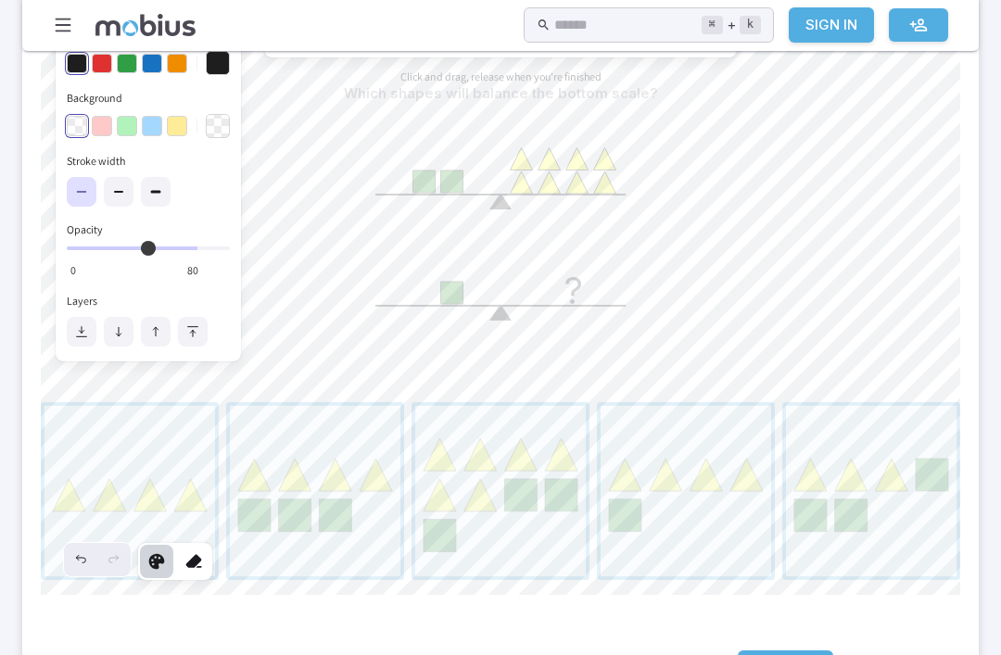
click at [87, 55] on div "button" at bounding box center [77, 64] width 22 height 22
click at [107, 55] on button "button" at bounding box center [102, 64] width 20 height 20
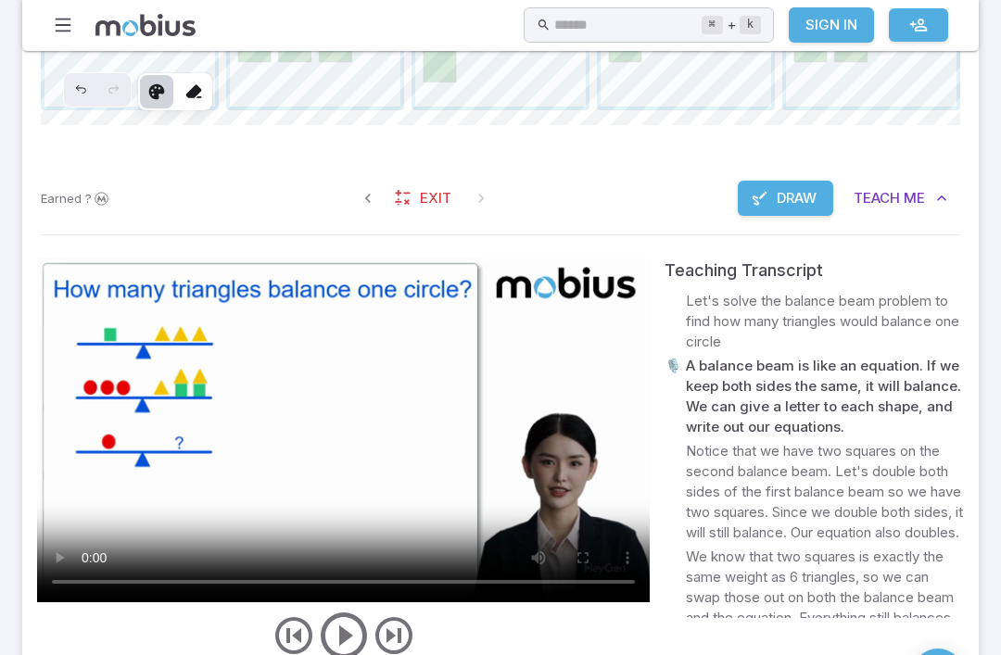
scroll to position [1182, 0]
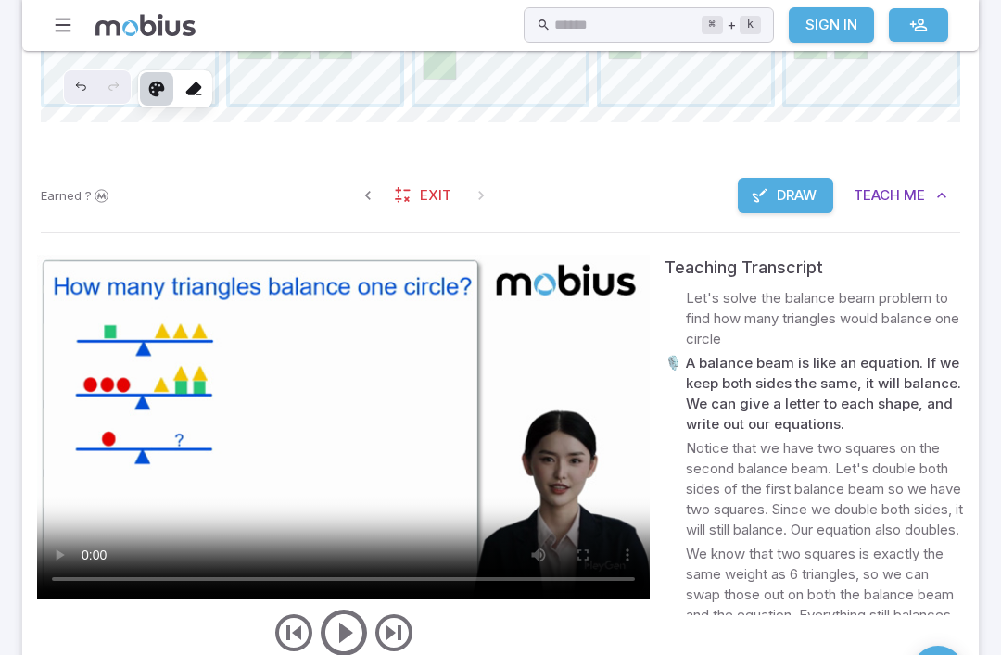
click at [308, 421] on video at bounding box center [343, 428] width 613 height 345
click at [337, 411] on video at bounding box center [343, 428] width 613 height 345
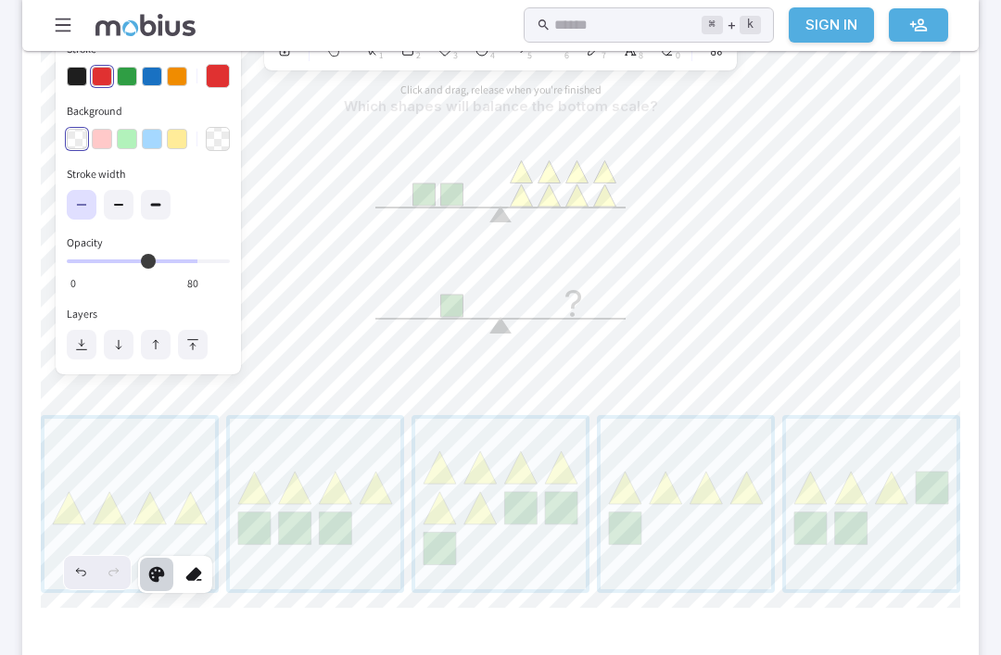
scroll to position [696, 0]
click at [171, 561] on div at bounding box center [156, 575] width 33 height 33
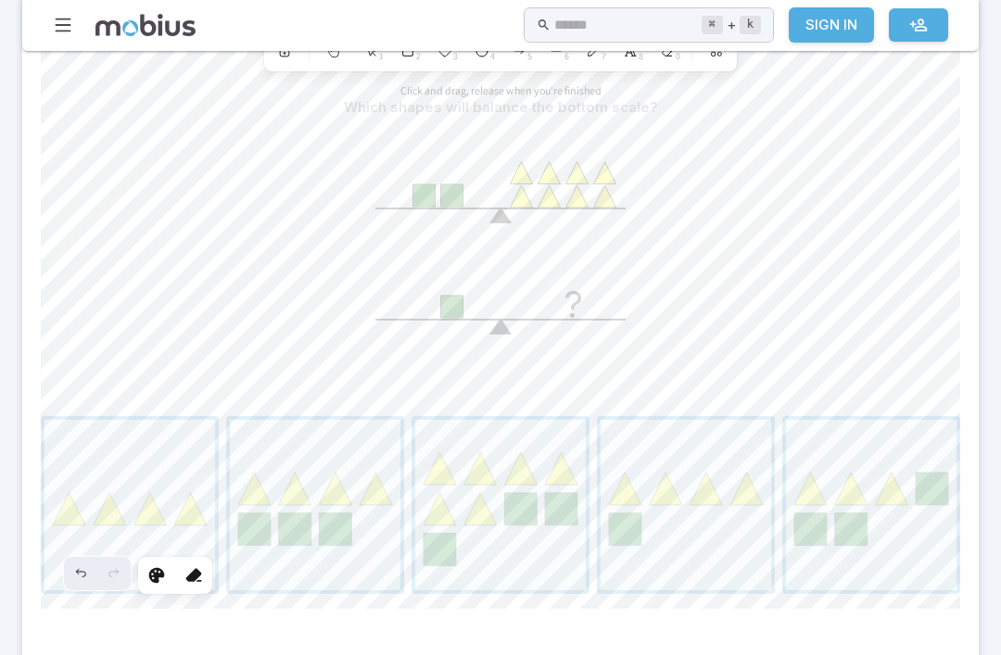
click at [187, 580] on icon at bounding box center [193, 575] width 19 height 19
click at [187, 568] on icon at bounding box center [193, 575] width 19 height 19
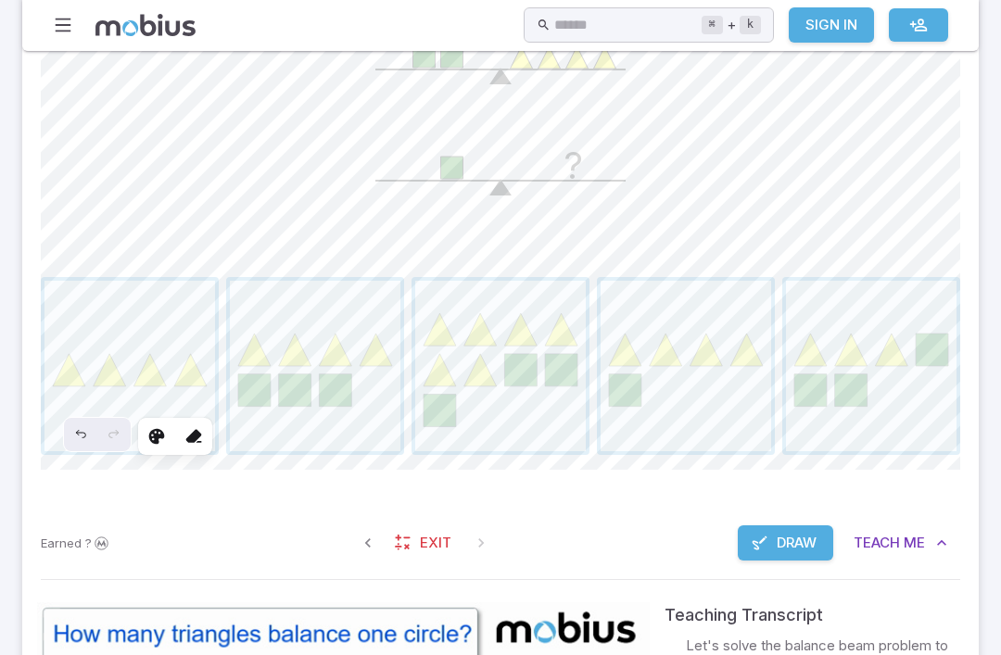
scroll to position [839, 0]
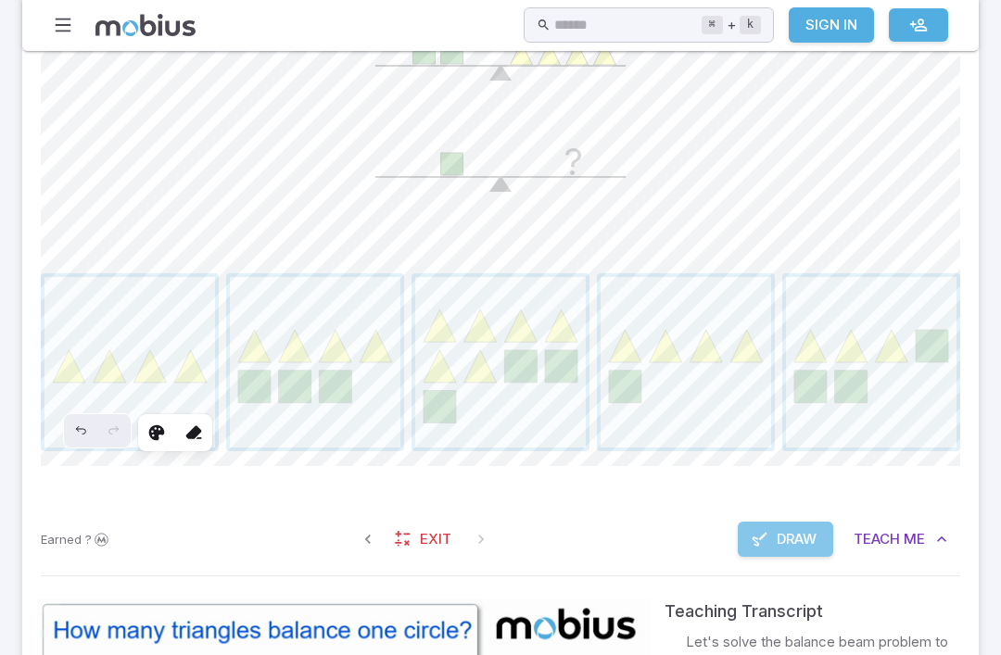
click at [786, 532] on span "Draw" at bounding box center [797, 539] width 40 height 20
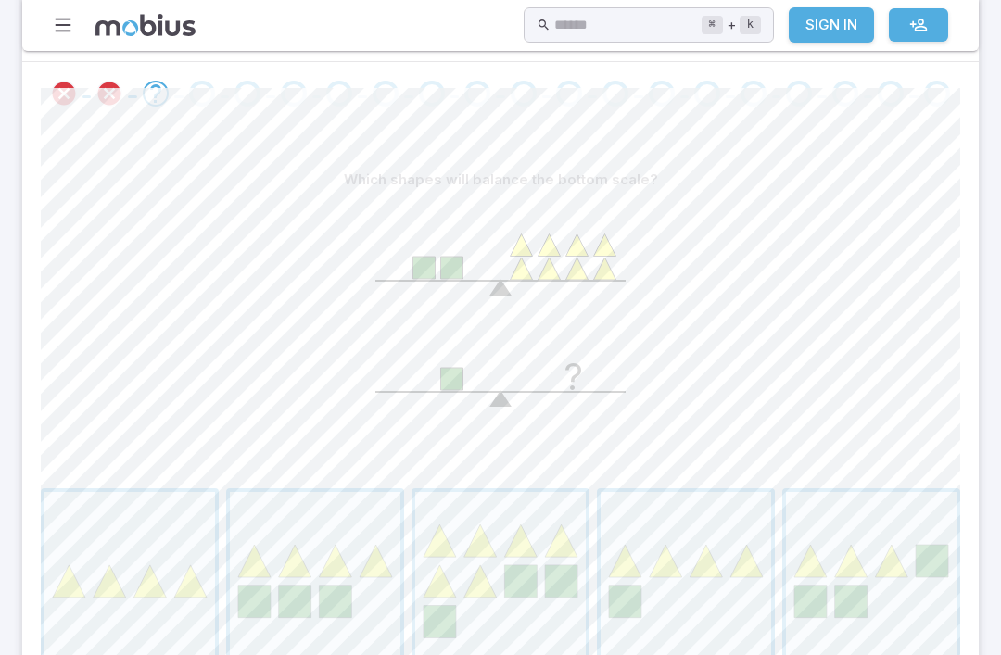
scroll to position [623, 0]
click at [707, 546] on span "button" at bounding box center [686, 578] width 171 height 171
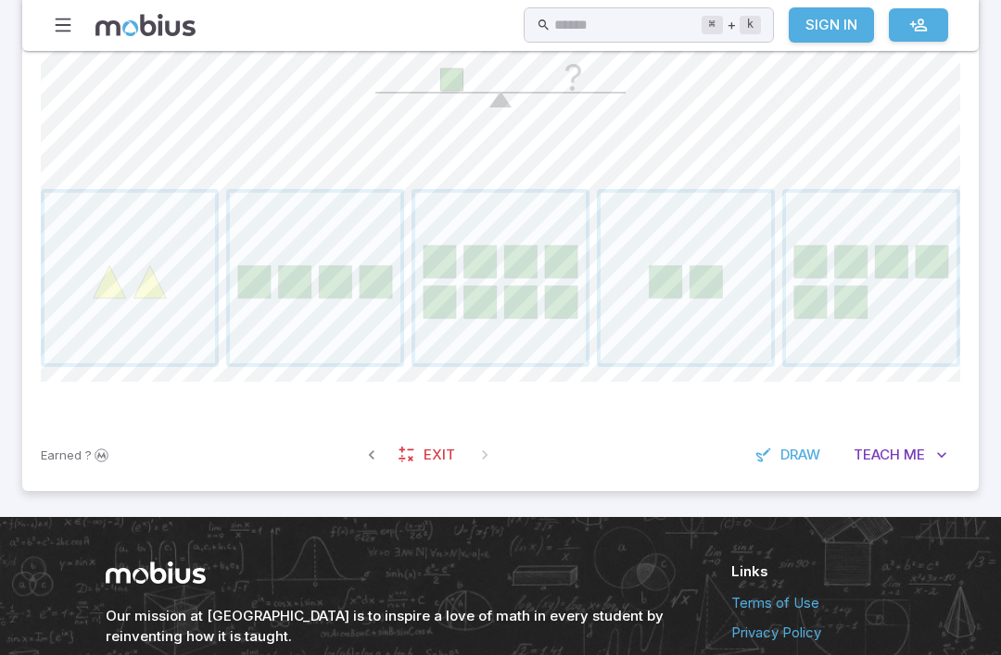
scroll to position [982, 0]
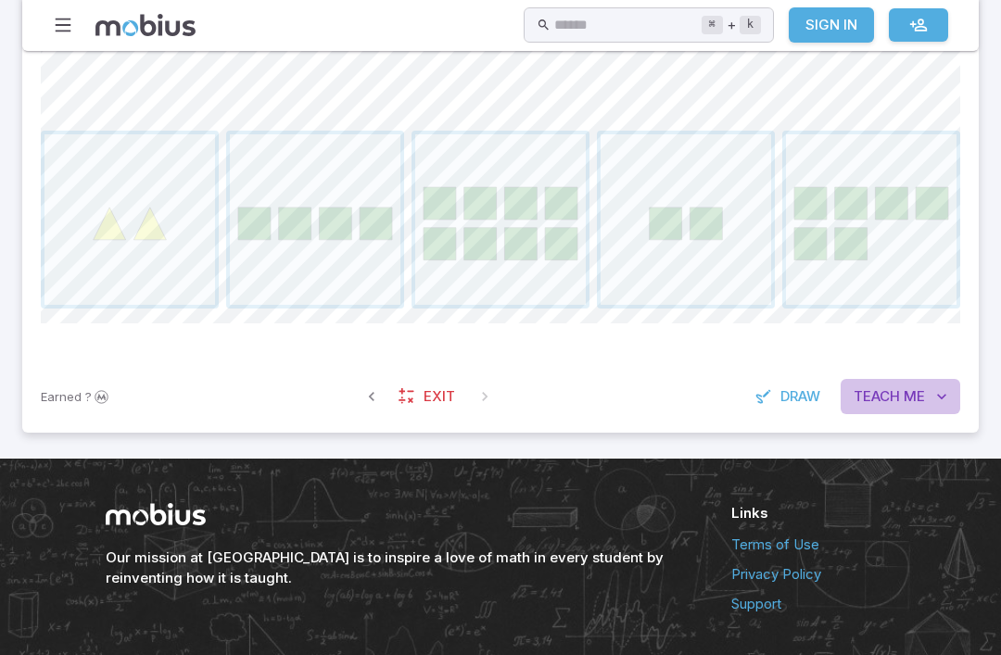
click at [891, 399] on span "Teach" at bounding box center [877, 397] width 46 height 20
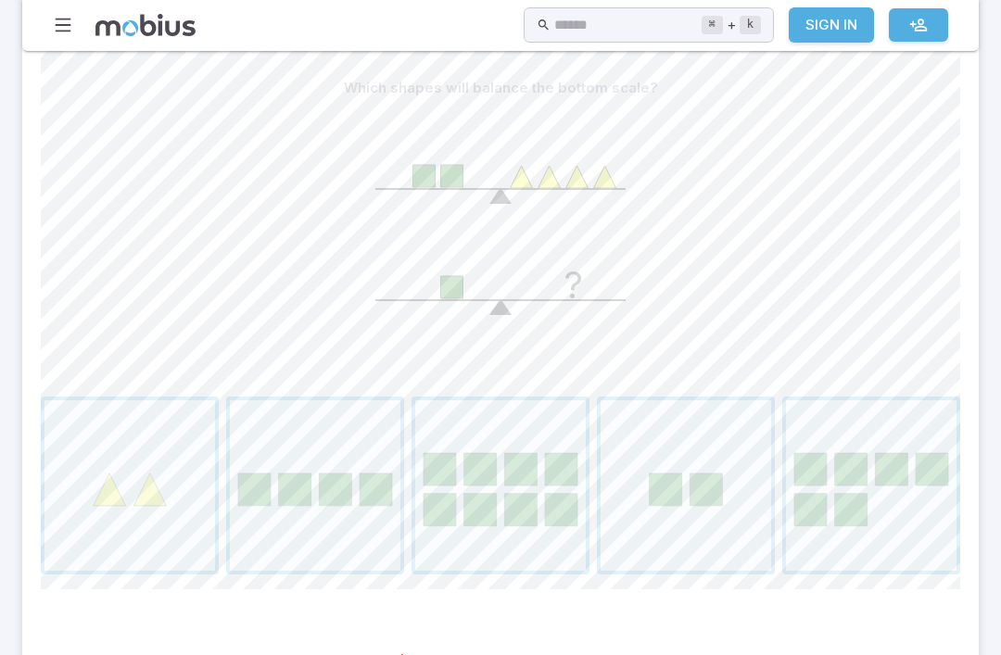
scroll to position [730, 0]
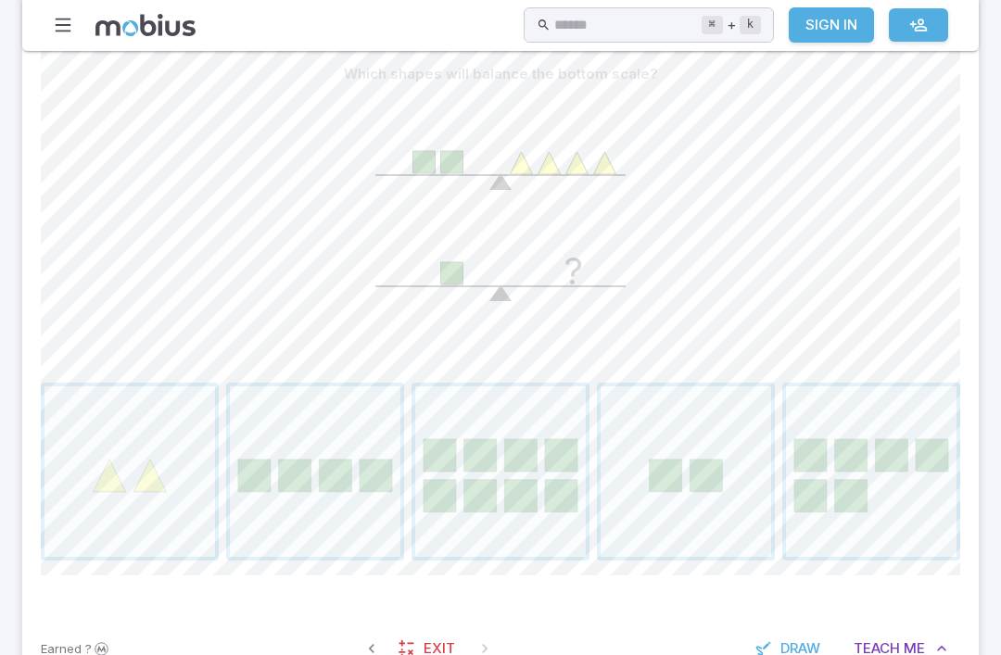
click at [647, 459] on span "button" at bounding box center [686, 472] width 171 height 171
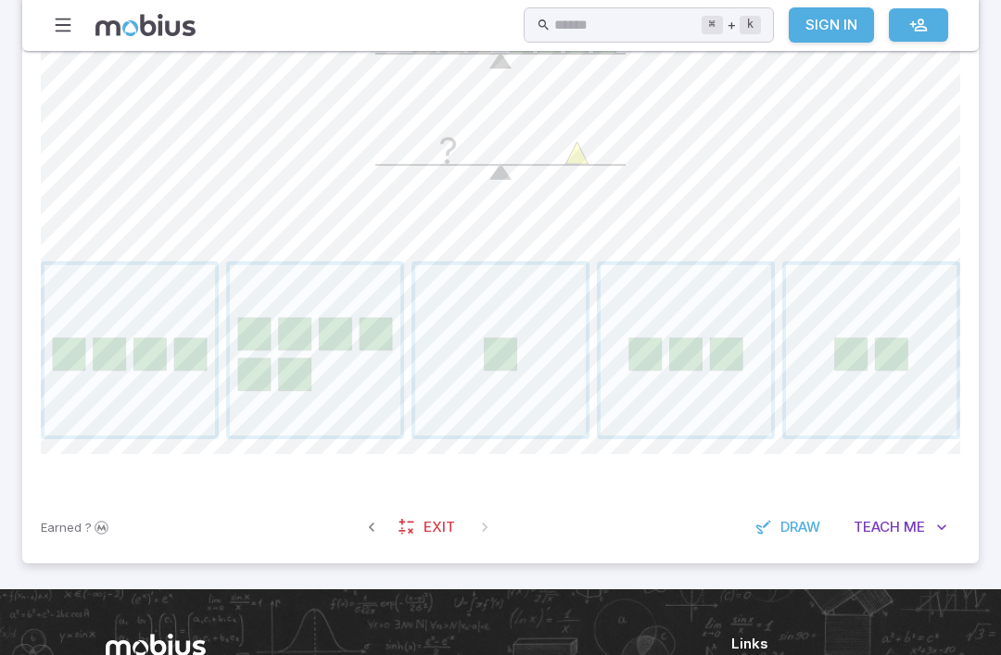
scroll to position [718, 0]
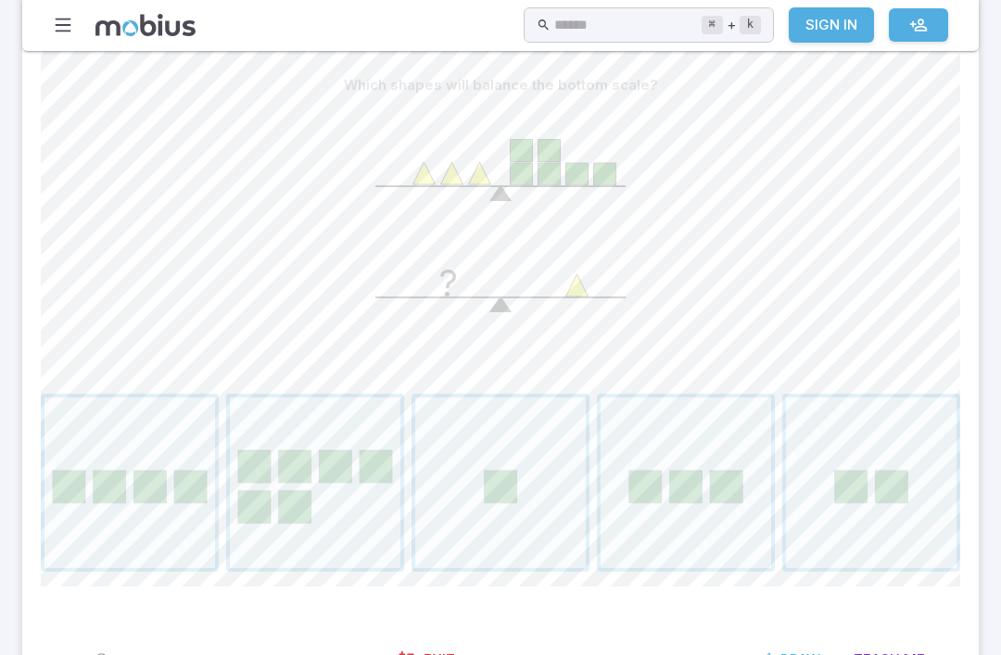
click at [942, 511] on span "button" at bounding box center [871, 483] width 171 height 171
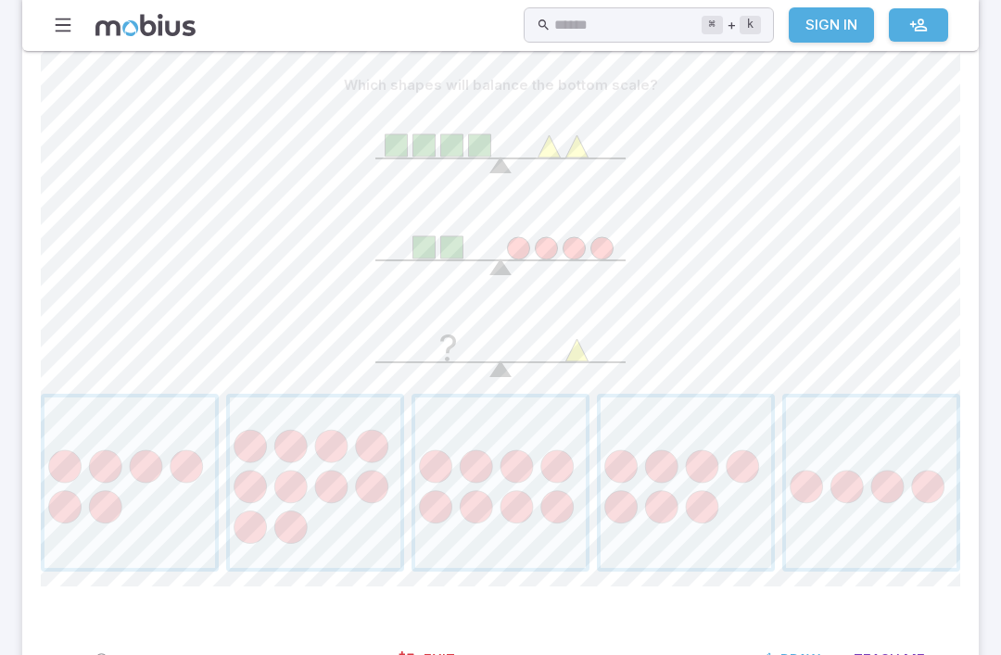
click at [538, 469] on span "button" at bounding box center [500, 483] width 171 height 171
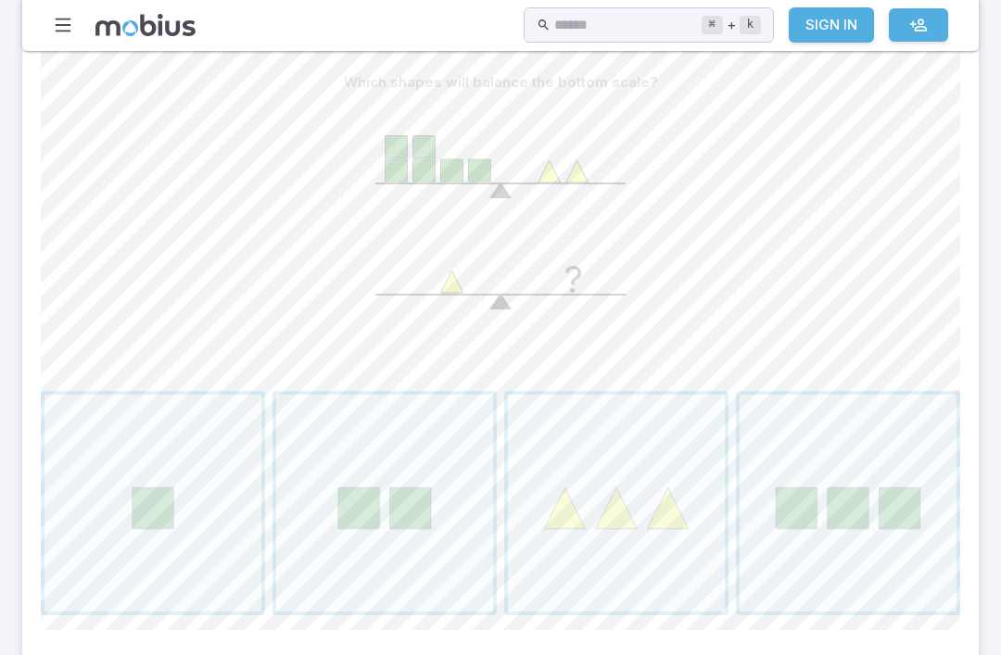
scroll to position [721, 0]
click at [818, 497] on span "button" at bounding box center [848, 503] width 217 height 217
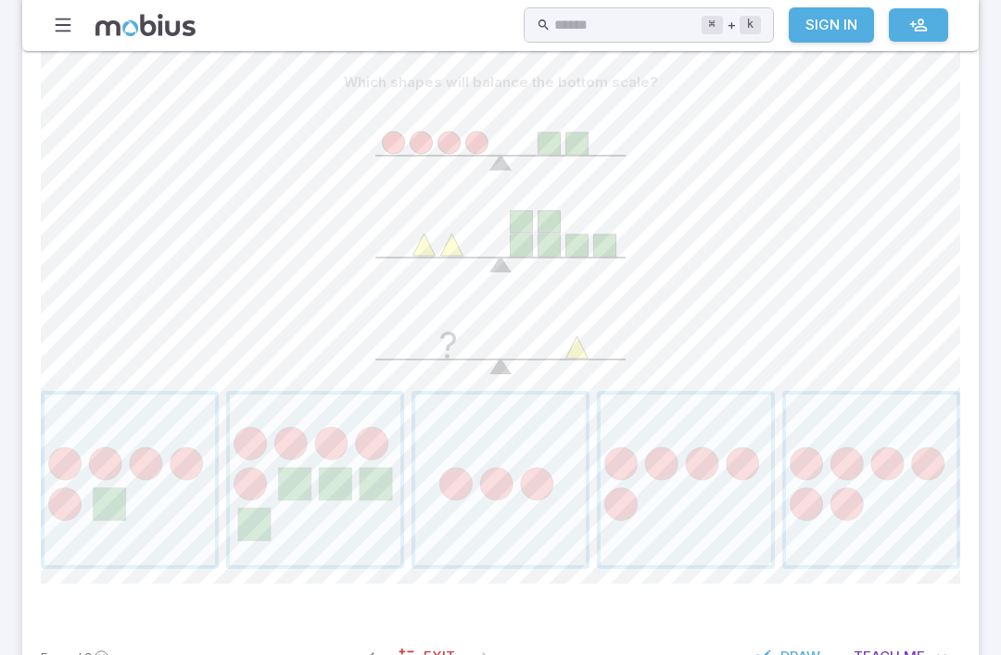
click at [346, 479] on span "button" at bounding box center [315, 480] width 171 height 171
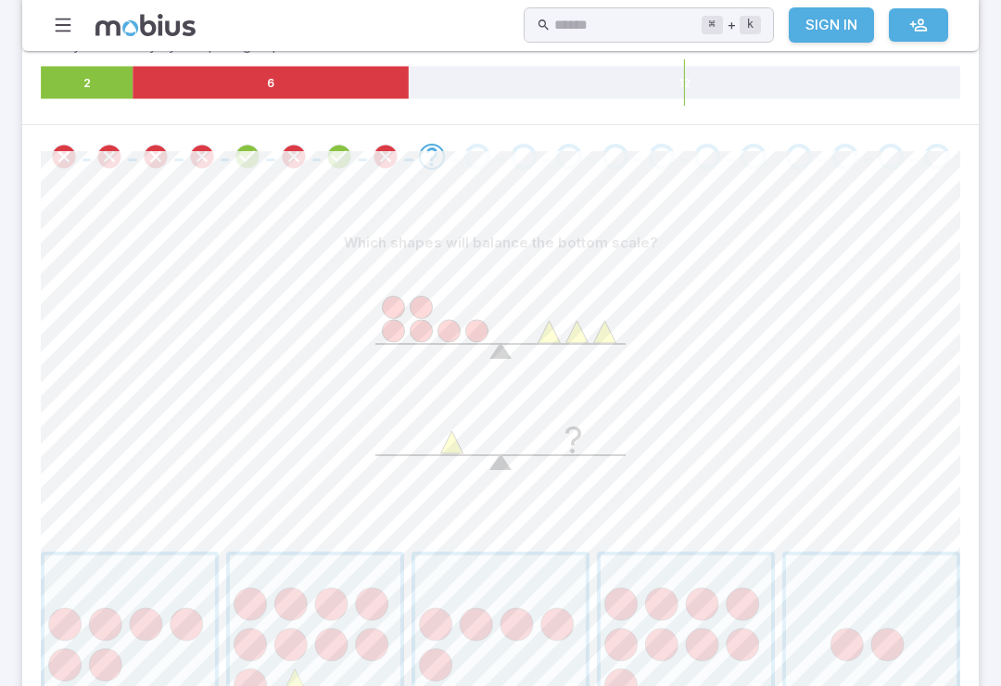
scroll to position [0, 0]
